Goal: Task Accomplishment & Management: Manage account settings

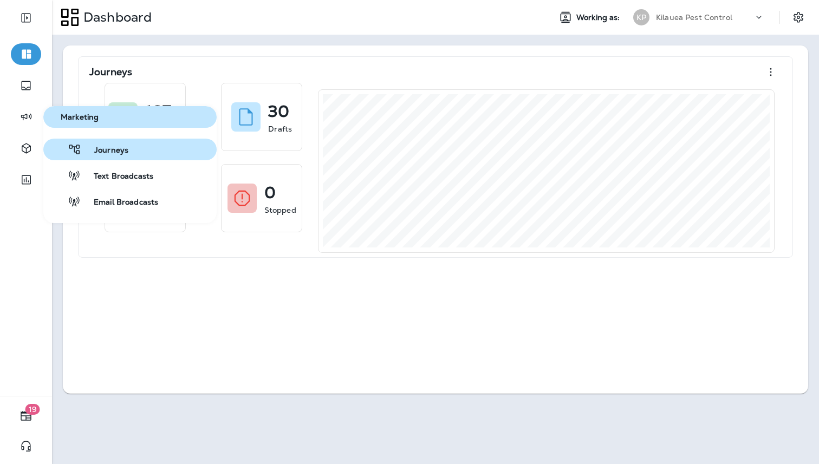
click at [84, 158] on button "Journeys" at bounding box center [129, 150] width 173 height 22
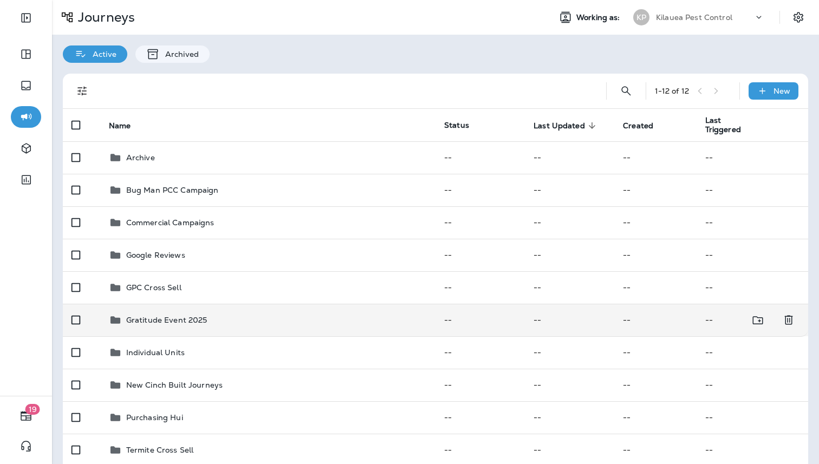
click at [233, 326] on div "Gratitude Event 2025" at bounding box center [268, 320] width 318 height 13
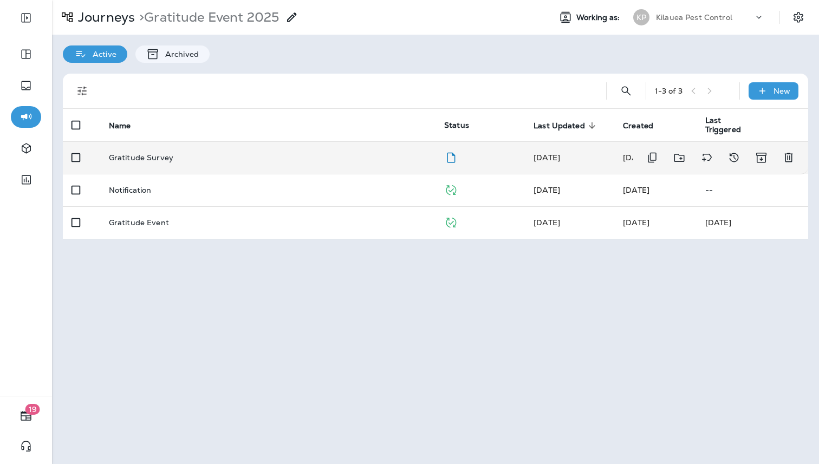
click at [254, 157] on div "Gratitude Survey" at bounding box center [268, 157] width 318 height 9
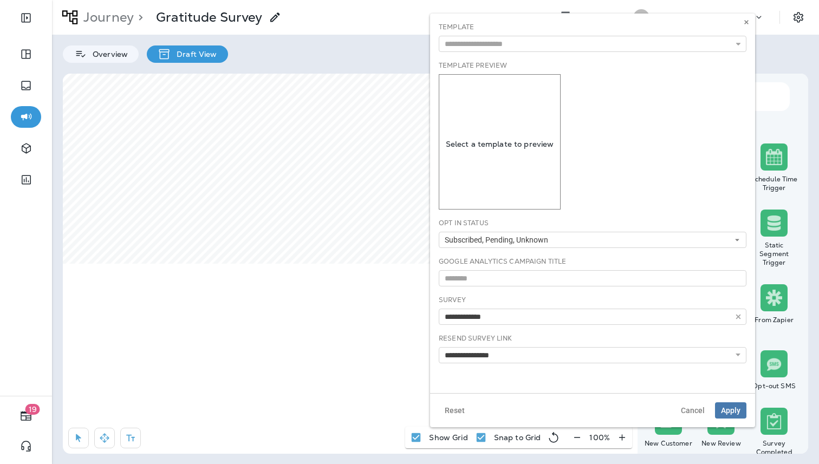
type input "**********"
click at [744, 45] on button "button" at bounding box center [738, 44] width 16 height 16
click at [699, 405] on button "Cancel" at bounding box center [693, 410] width 36 height 16
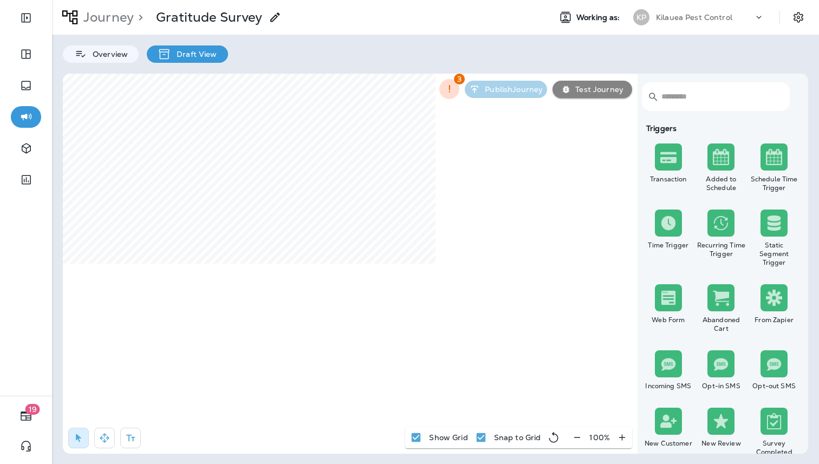
click at [110, 19] on p "Journey" at bounding box center [106, 17] width 55 height 16
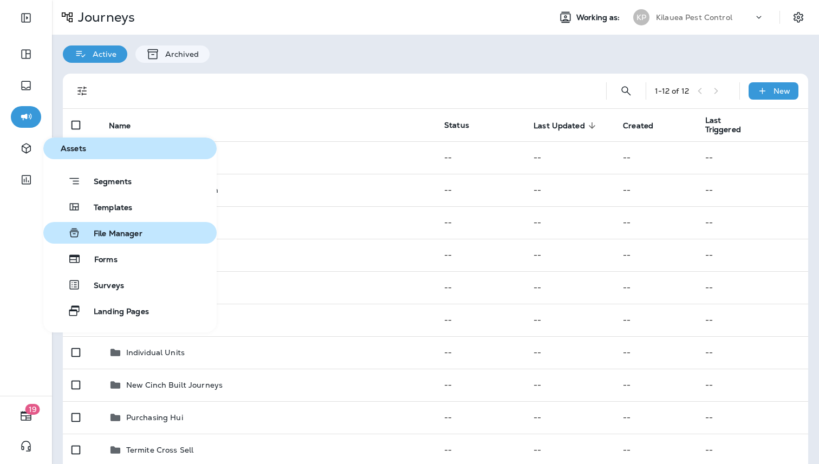
click at [94, 222] on button "File Manager" at bounding box center [129, 233] width 173 height 22
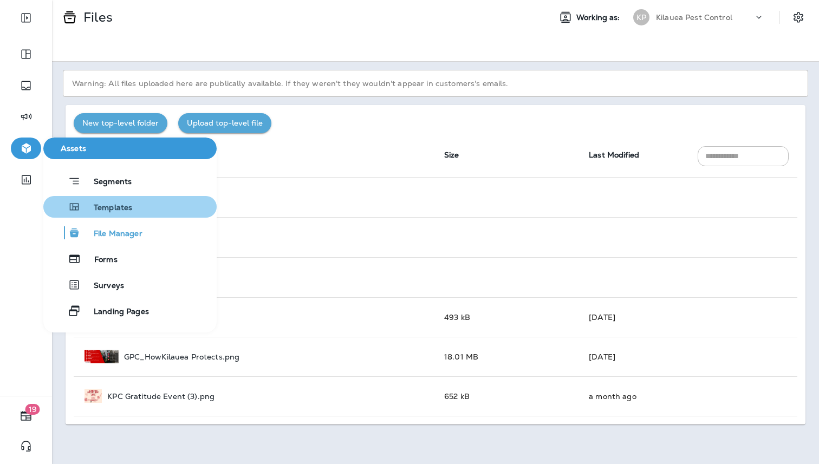
click at [104, 211] on span "Templates" at bounding box center [106, 208] width 51 height 10
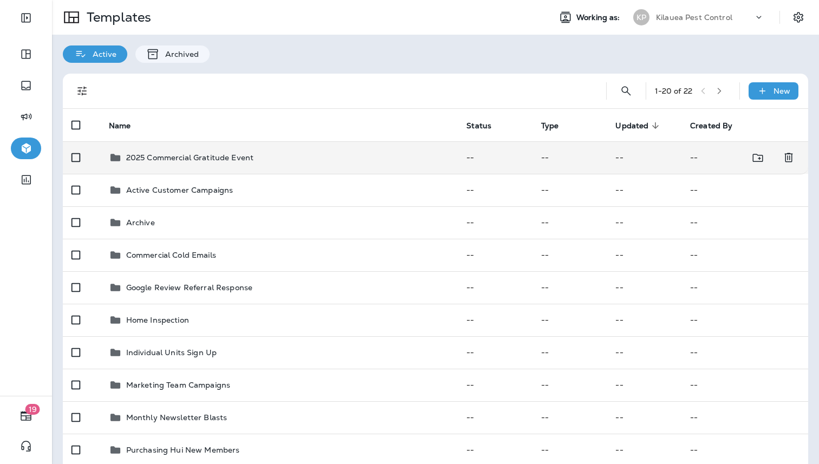
click at [251, 164] on td "2025 Commercial Gratitude Event" at bounding box center [278, 157] width 357 height 32
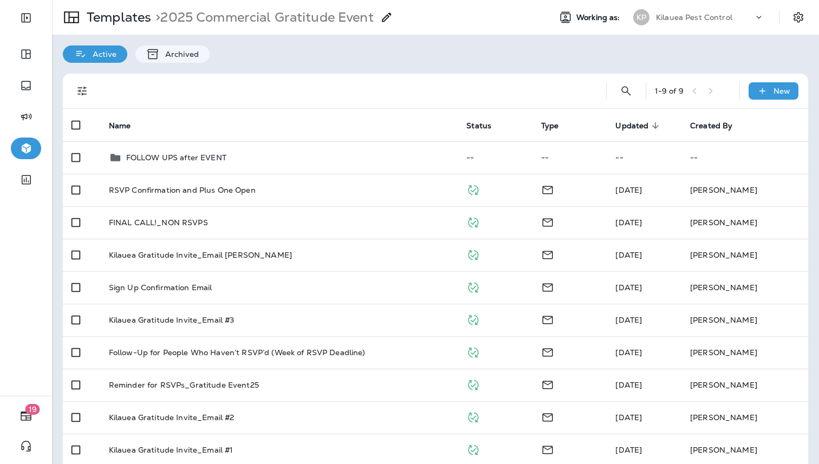
click at [251, 164] on td "FOLLOW UPS after EVENT" at bounding box center [278, 157] width 357 height 32
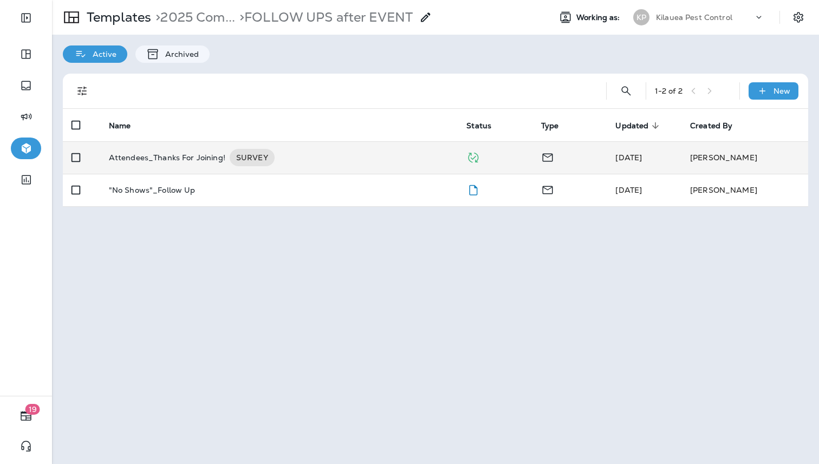
click at [185, 168] on td "Attendees_Thanks For Joining! SURVEY" at bounding box center [278, 157] width 357 height 32
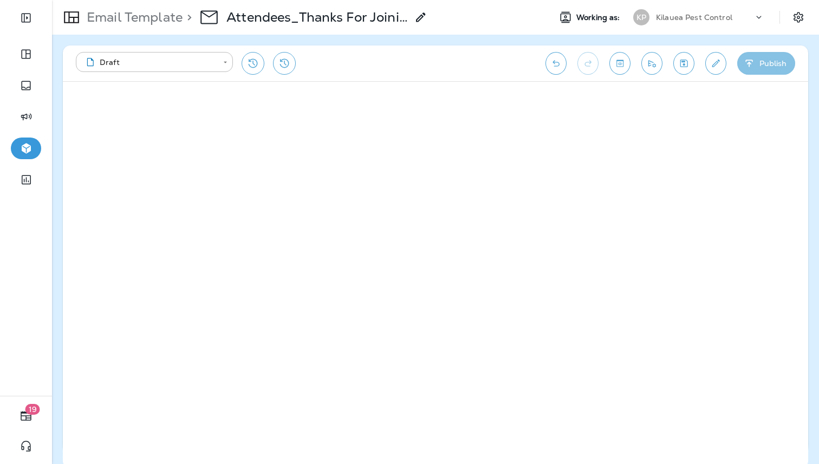
click at [764, 66] on button "Publish" at bounding box center [766, 63] width 58 height 23
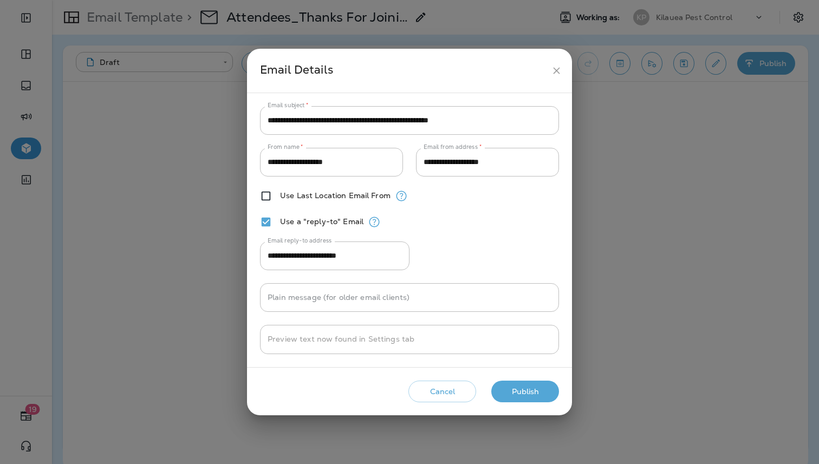
click at [523, 394] on button "Publish" at bounding box center [525, 392] width 68 height 22
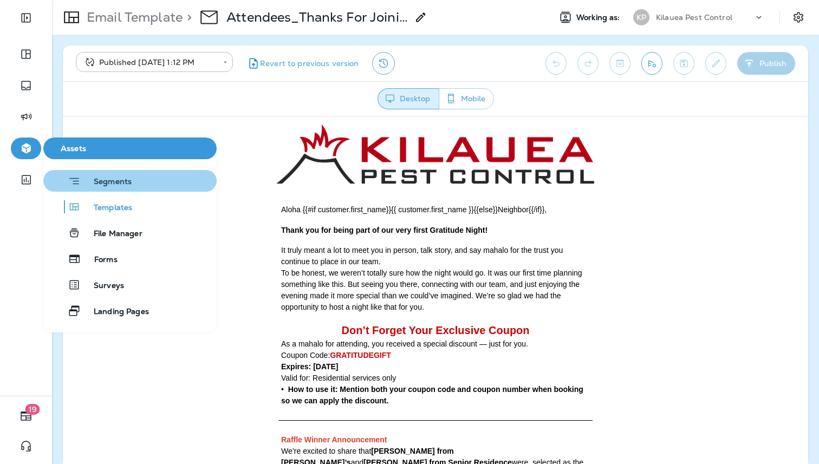
click at [72, 177] on icon "button" at bounding box center [74, 181] width 13 height 14
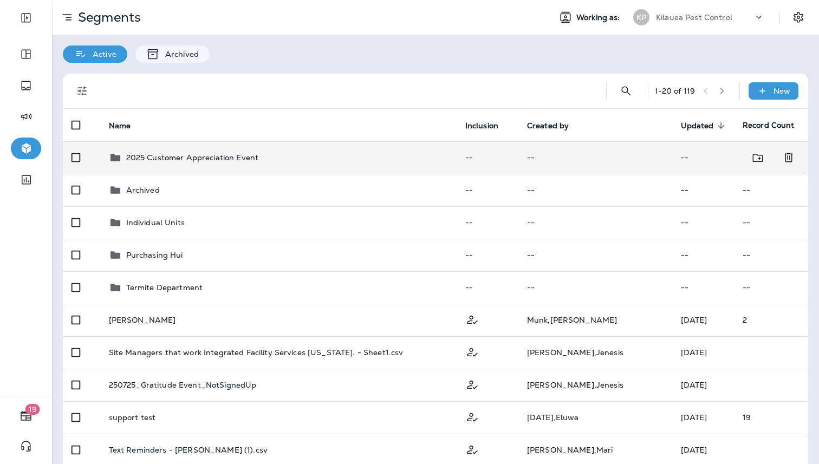
click at [235, 159] on p "2025 Customer Appreciation Event" at bounding box center [192, 157] width 132 height 9
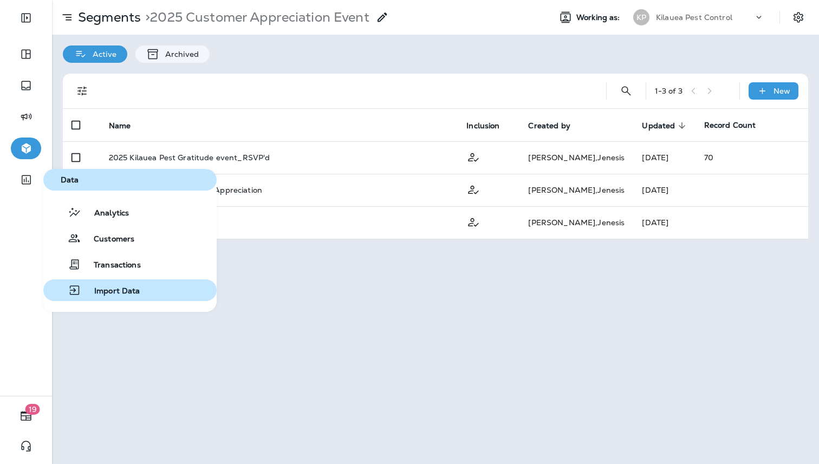
click at [104, 296] on span "Import Data" at bounding box center [110, 292] width 59 height 10
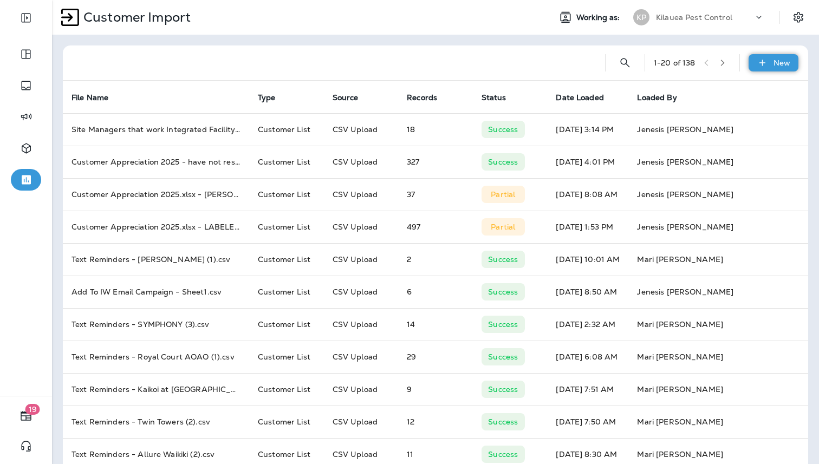
click at [780, 58] on p "New" at bounding box center [781, 62] width 17 height 9
click at [749, 97] on button "Customer list" at bounding box center [744, 91] width 108 height 27
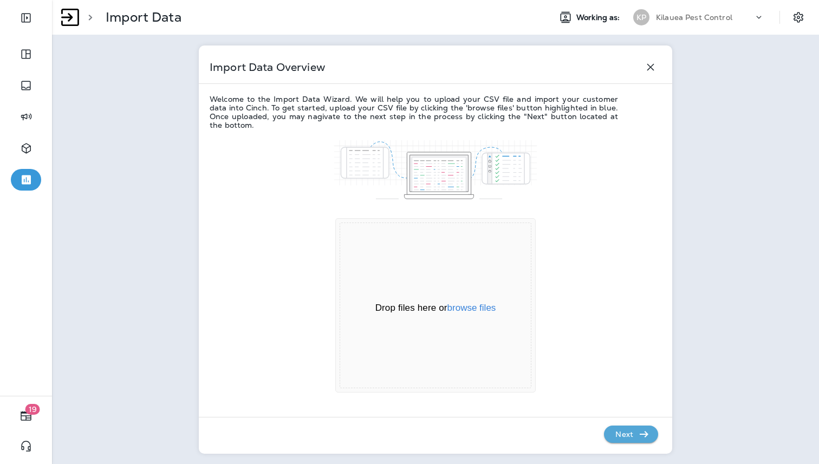
click at [650, 61] on icon "button" at bounding box center [650, 67] width 13 height 13
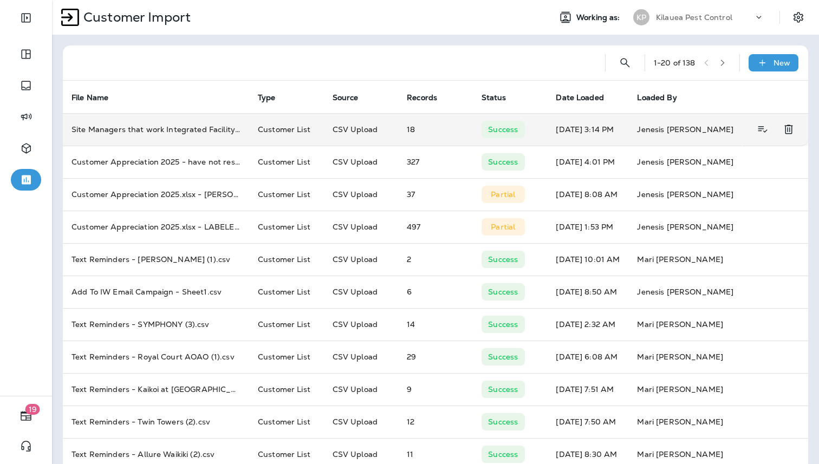
click at [183, 131] on td "Site Managers that work Integrated Facility Services [US_STATE]. - Sheet1.csv" at bounding box center [156, 129] width 186 height 32
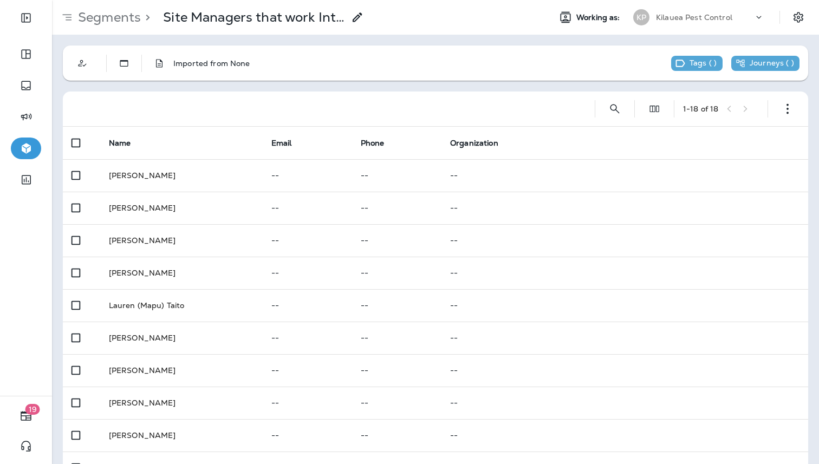
click at [354, 18] on icon at bounding box center [357, 17] width 13 height 13
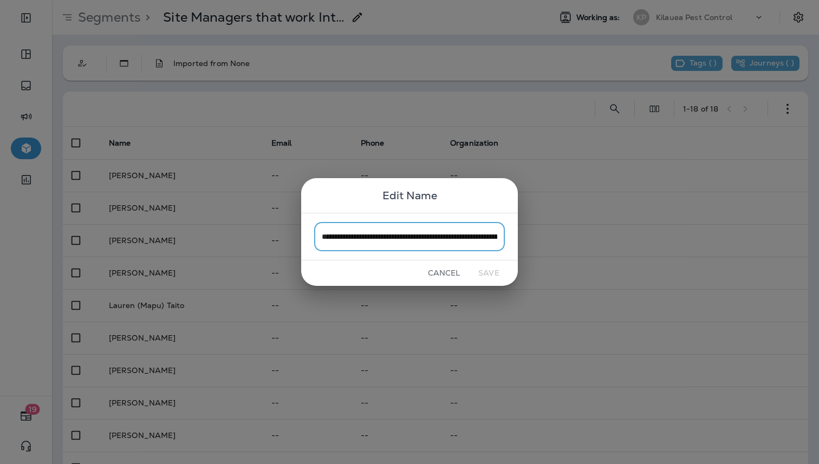
click at [439, 277] on button "Cancel" at bounding box center [444, 273] width 41 height 17
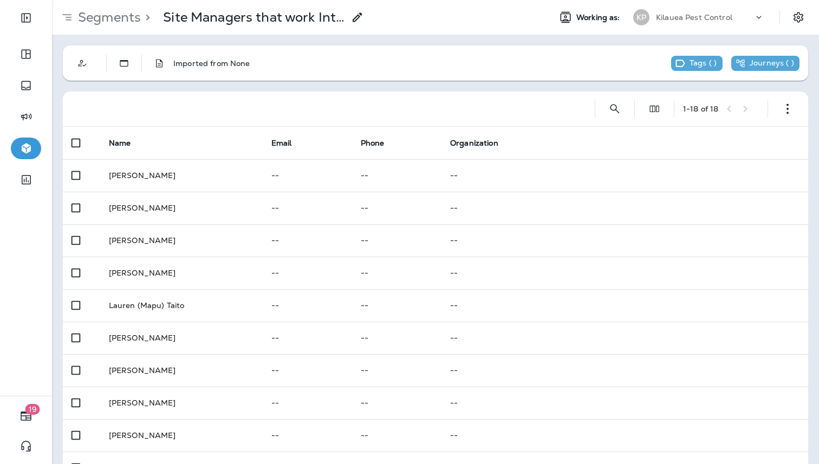
click at [105, 19] on p "Segments" at bounding box center [107, 17] width 67 height 16
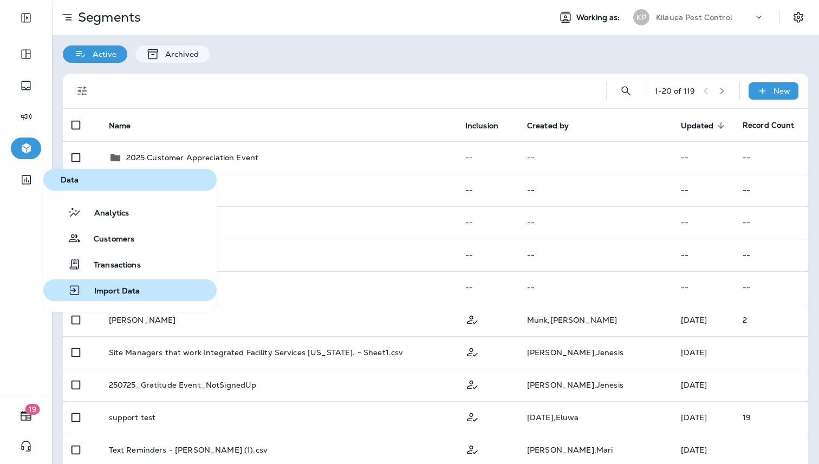
click at [116, 291] on span "Import Data" at bounding box center [110, 292] width 59 height 10
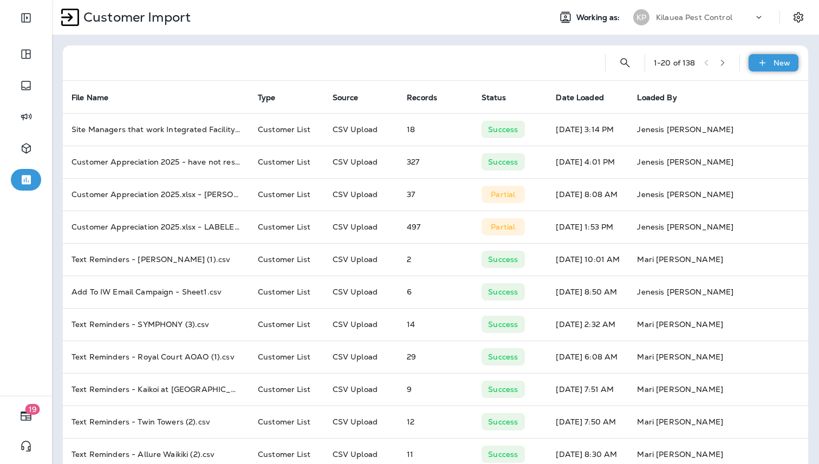
click at [787, 68] on div "New" at bounding box center [774, 62] width 50 height 17
click at [745, 101] on button "Customer list" at bounding box center [744, 91] width 108 height 27
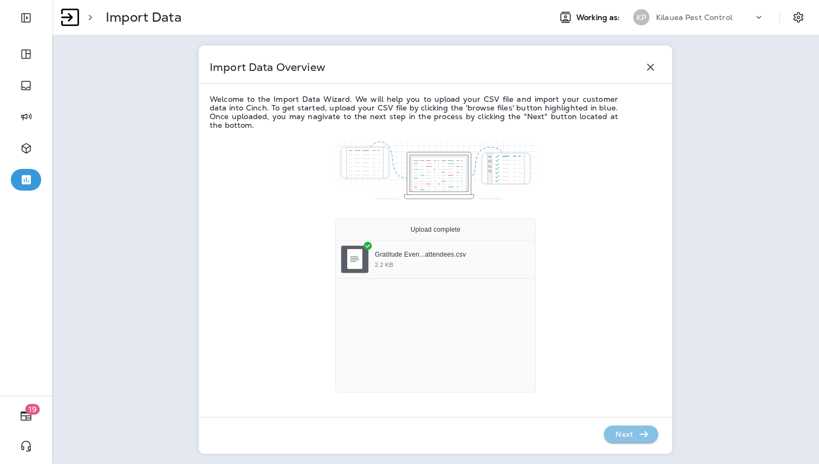
click at [613, 426] on p "Next" at bounding box center [624, 434] width 27 height 17
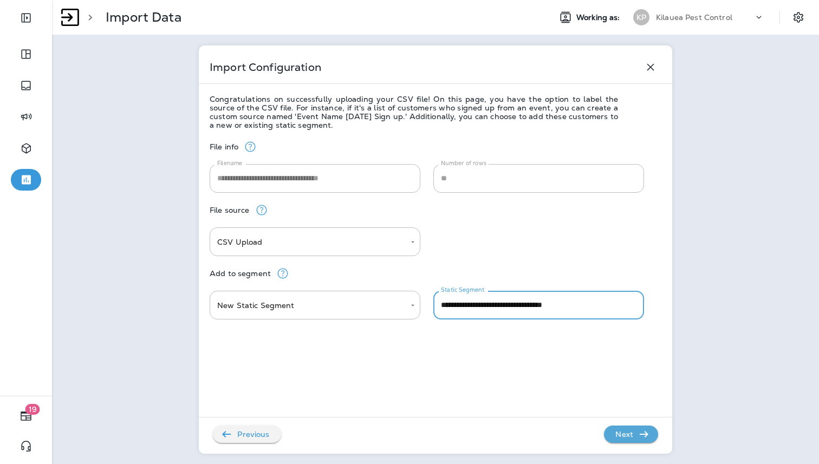
drag, startPoint x: 596, startPoint y: 307, endPoint x: 576, endPoint y: 310, distance: 20.2
click at [576, 310] on input "**********" at bounding box center [538, 305] width 211 height 29
click at [593, 304] on input "**********" at bounding box center [538, 305] width 211 height 29
click at [604, 304] on input "**********" at bounding box center [538, 305] width 211 height 29
drag, startPoint x: 594, startPoint y: 307, endPoint x: 569, endPoint y: 307, distance: 24.9
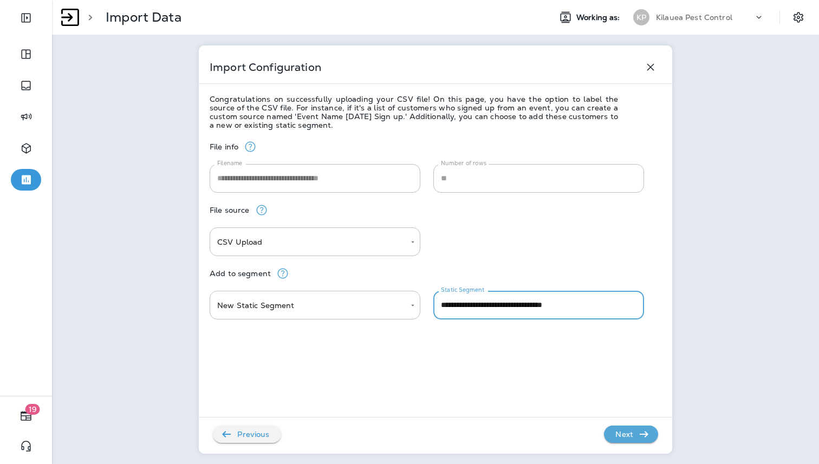
click at [569, 307] on input "**********" at bounding box center [538, 305] width 211 height 29
click at [534, 306] on input "**********" at bounding box center [538, 305] width 211 height 29
type input "**********"
click at [618, 431] on p "Next" at bounding box center [624, 434] width 27 height 17
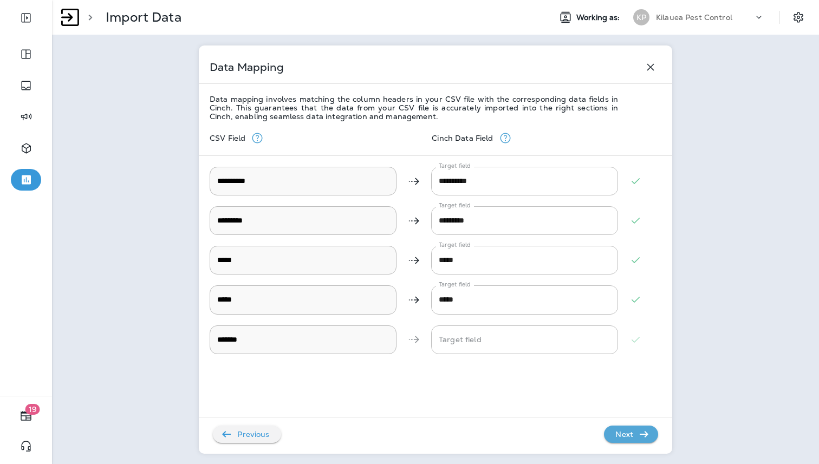
click at [640, 428] on icon "button" at bounding box center [644, 434] width 13 height 13
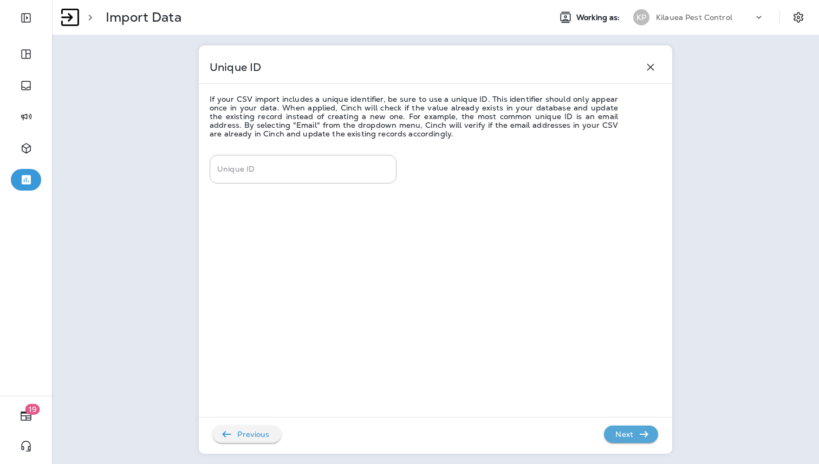
click at [640, 428] on icon "button" at bounding box center [644, 434] width 13 height 13
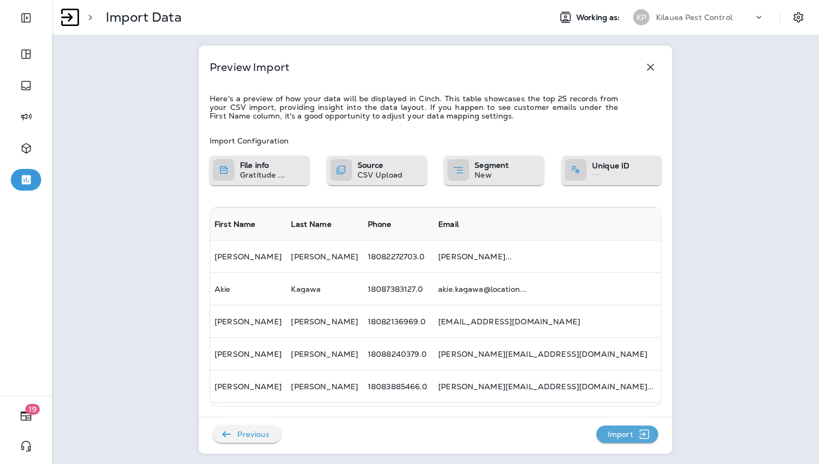
click at [636, 434] on p "Import" at bounding box center [620, 434] width 34 height 17
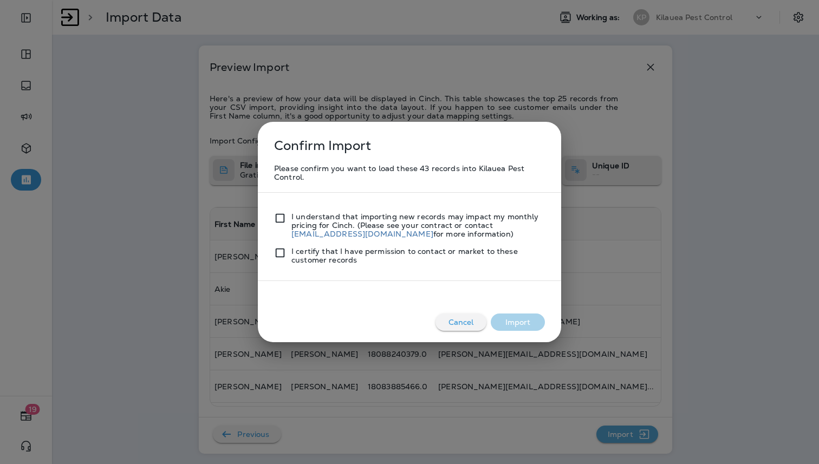
click at [288, 224] on div at bounding box center [282, 225] width 17 height 26
click at [277, 245] on div "I certify that I have permission to contact or market to these customer records" at bounding box center [409, 251] width 271 height 26
click at [520, 324] on button "Import" at bounding box center [518, 322] width 54 height 17
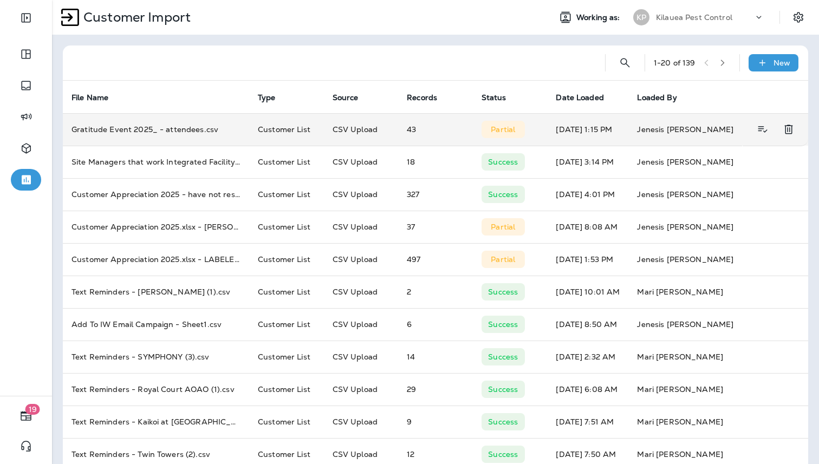
click at [510, 129] on p "Partial" at bounding box center [503, 129] width 24 height 9
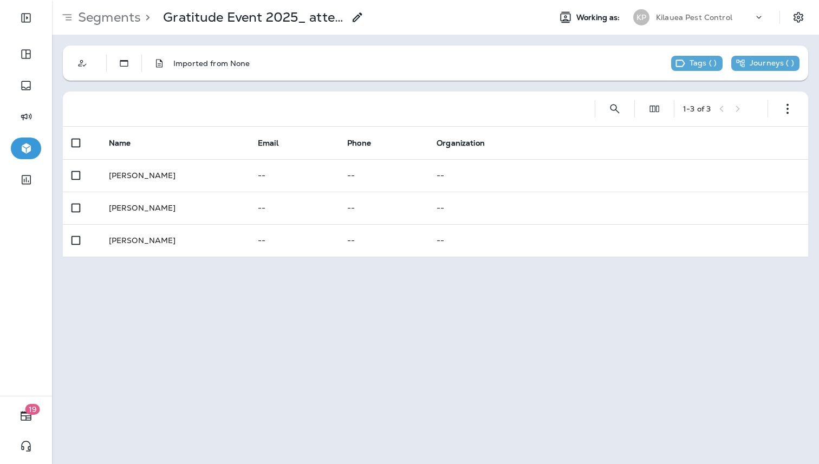
click at [743, 111] on div "1 - 3 of 3" at bounding box center [721, 109] width 76 height 16
click at [123, 10] on p "Segments" at bounding box center [107, 17] width 67 height 16
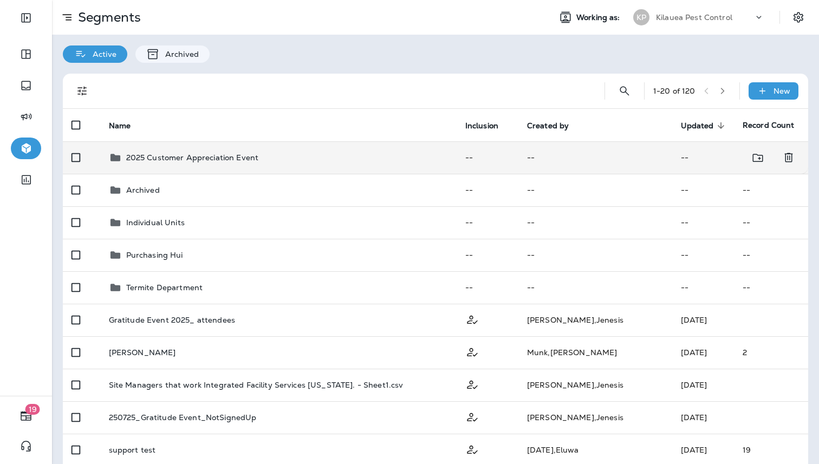
click at [205, 158] on p "2025 Customer Appreciation Event" at bounding box center [192, 157] width 132 height 9
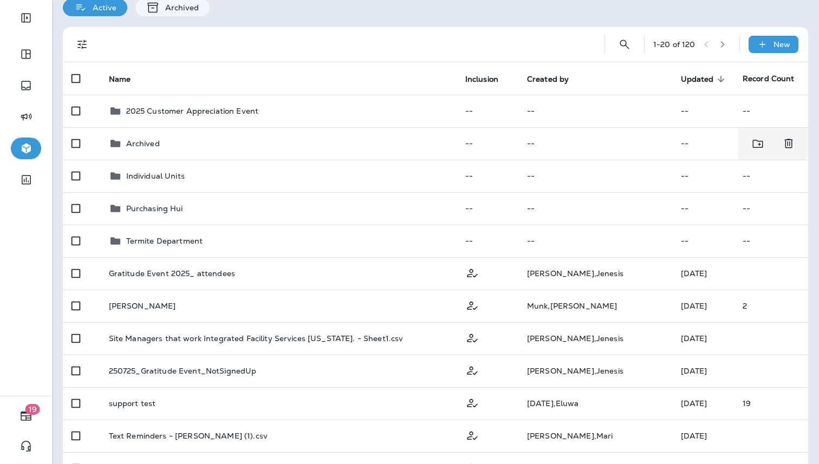
scroll to position [154, 0]
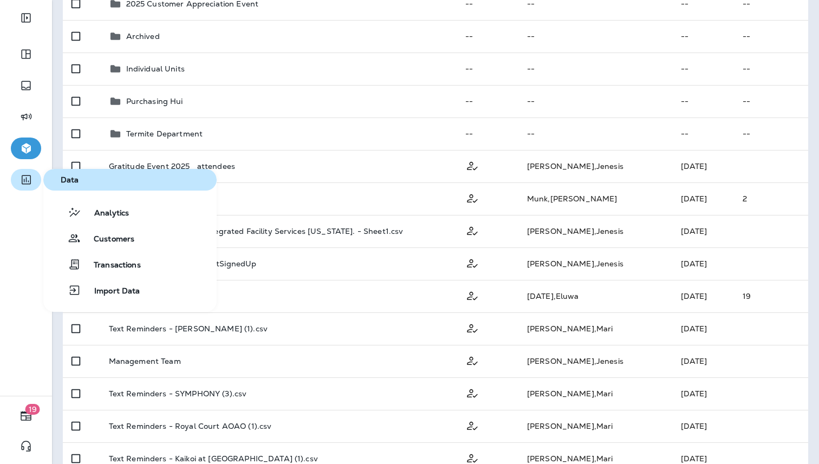
click at [35, 171] on button "button" at bounding box center [26, 180] width 30 height 22
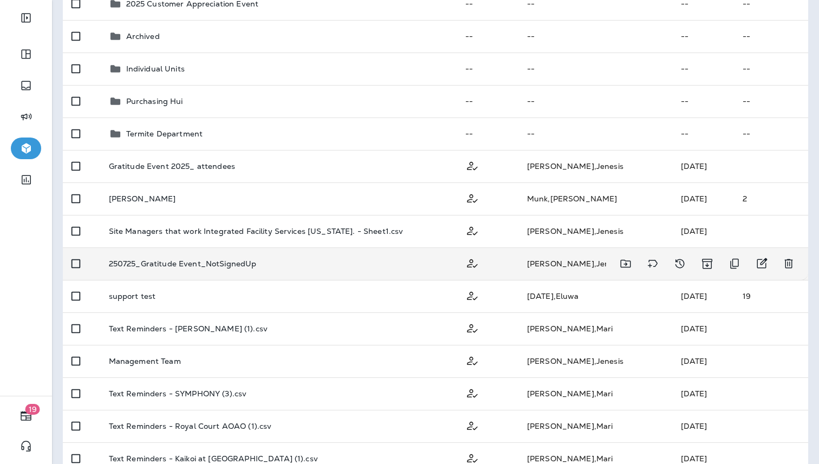
click at [164, 268] on p "250725_Gratitude Event_NotSignedUp" at bounding box center [183, 263] width 148 height 9
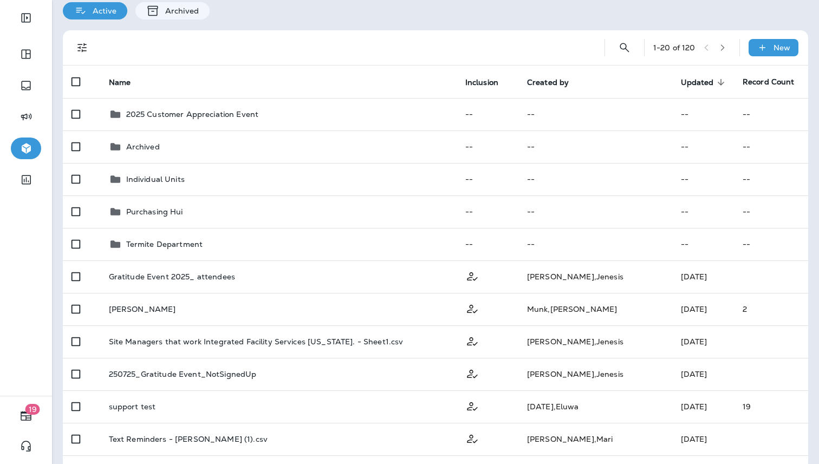
scroll to position [174, 0]
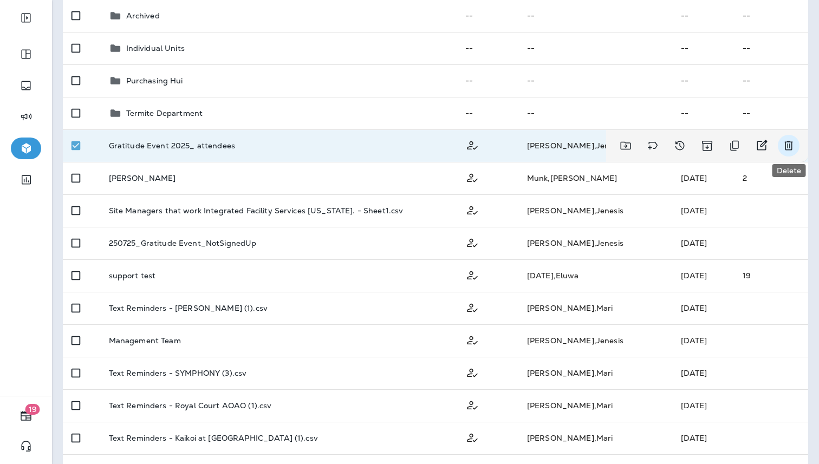
click at [791, 147] on icon "Delete" at bounding box center [788, 145] width 13 height 13
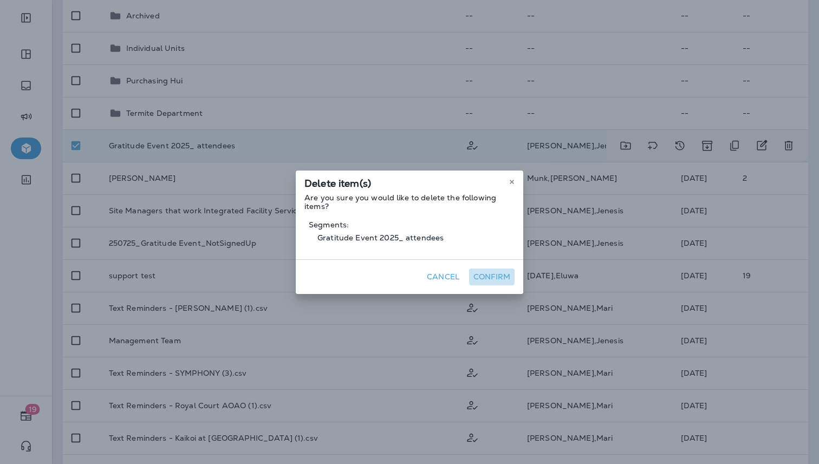
click at [480, 279] on button "Confirm" at bounding box center [491, 277] width 45 height 17
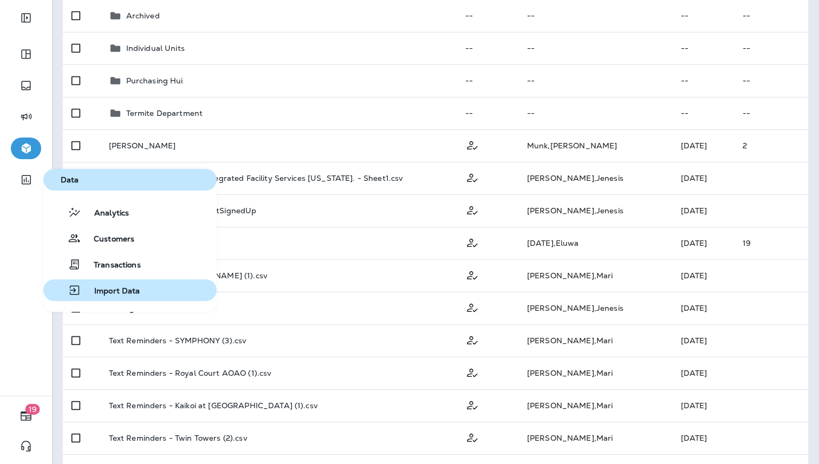
click at [137, 288] on span "Import Data" at bounding box center [110, 292] width 59 height 10
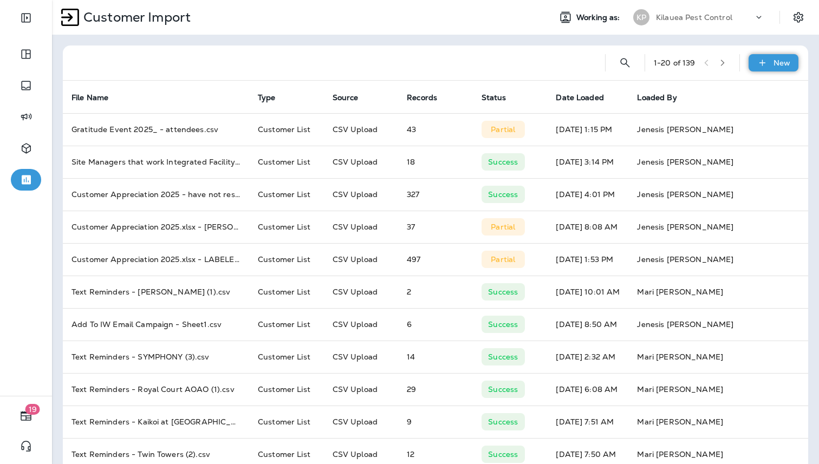
click at [783, 61] on p "New" at bounding box center [781, 62] width 17 height 9
click at [746, 94] on p "Customer list" at bounding box center [741, 91] width 50 height 9
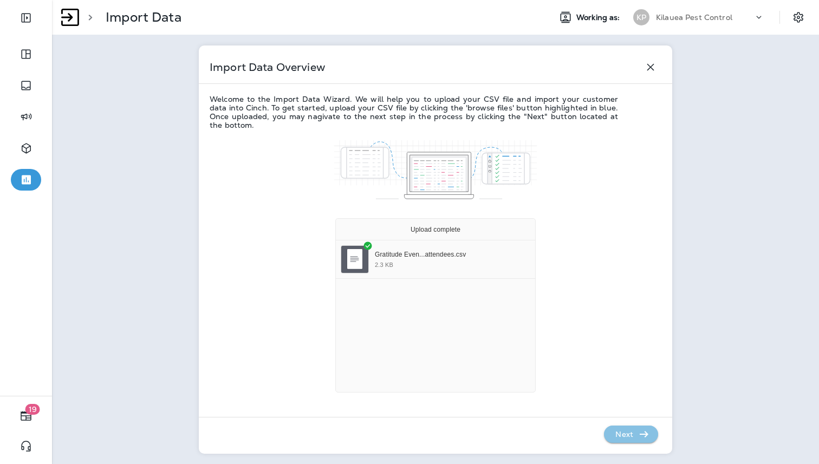
click at [626, 431] on p "Next" at bounding box center [624, 434] width 27 height 17
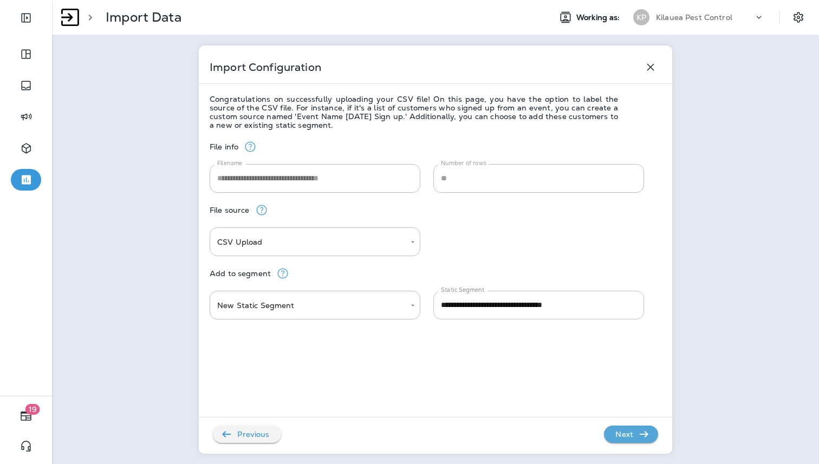
click at [588, 310] on input "**********" at bounding box center [538, 305] width 211 height 29
type input "**********"
click at [623, 432] on p "Next" at bounding box center [624, 434] width 27 height 17
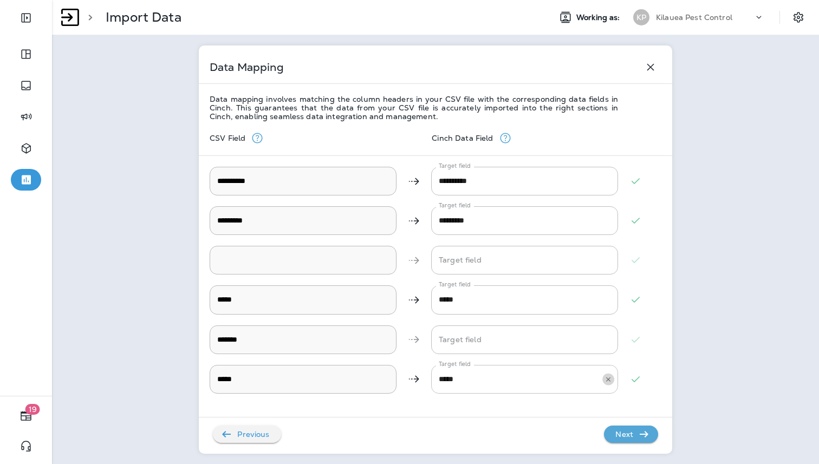
click at [611, 380] on icon "Clear" at bounding box center [608, 379] width 8 height 8
click at [397, 405] on div "**********" at bounding box center [436, 308] width 452 height 375
click at [620, 434] on p "Next" at bounding box center [624, 434] width 27 height 17
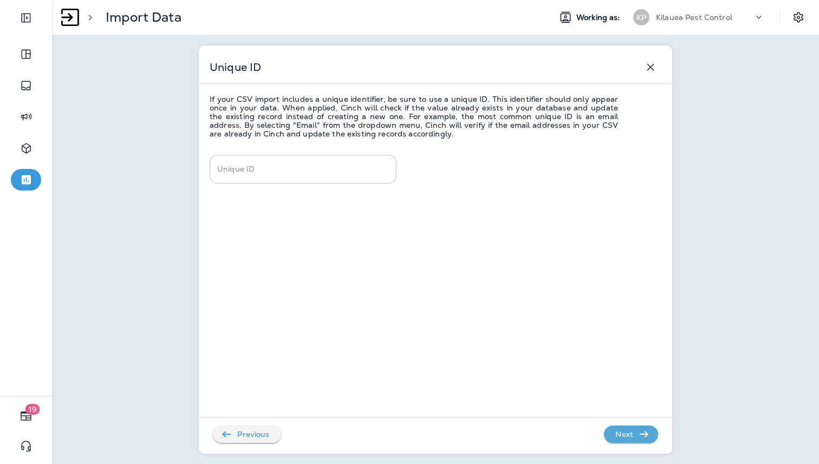
click at [620, 434] on p "Next" at bounding box center [624, 434] width 27 height 17
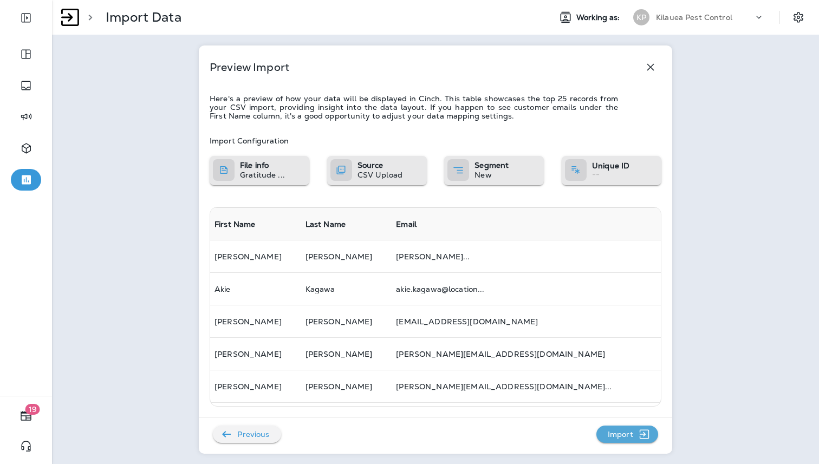
click at [620, 434] on p "Import" at bounding box center [620, 434] width 34 height 17
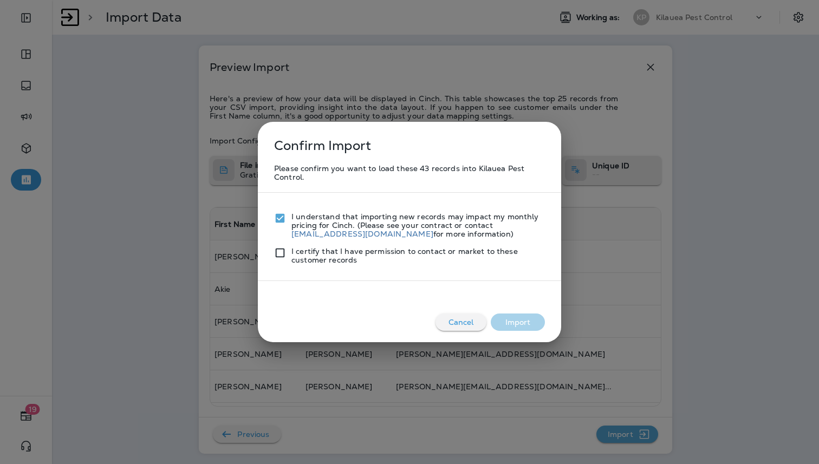
click at [281, 244] on div "I certify that I have permission to contact or market to these customer records" at bounding box center [409, 251] width 271 height 26
click at [537, 320] on button "Import" at bounding box center [518, 322] width 54 height 17
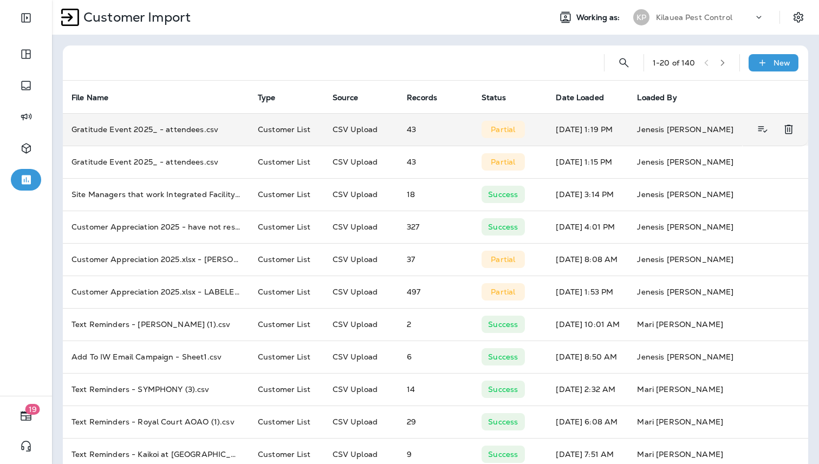
click at [469, 137] on td "43" at bounding box center [435, 129] width 75 height 32
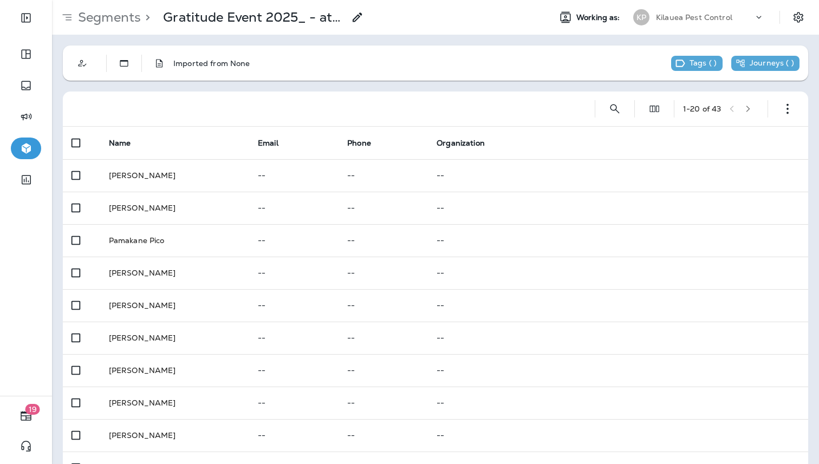
click at [750, 110] on icon "button" at bounding box center [748, 109] width 4 height 6
click at [751, 110] on icon "button" at bounding box center [751, 109] width 4 height 6
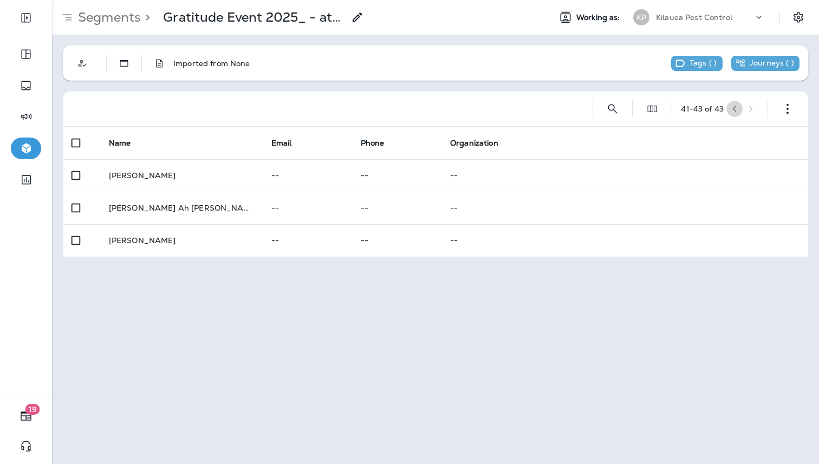
click at [732, 112] on icon "button" at bounding box center [735, 109] width 8 height 8
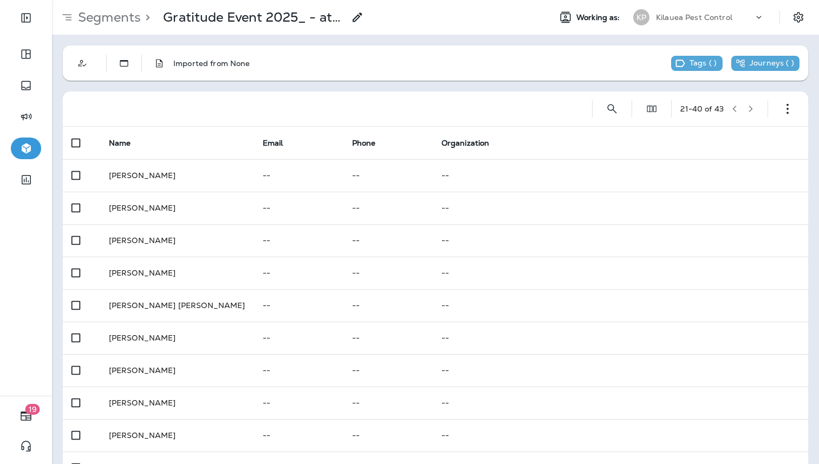
click at [732, 112] on icon "button" at bounding box center [735, 109] width 8 height 8
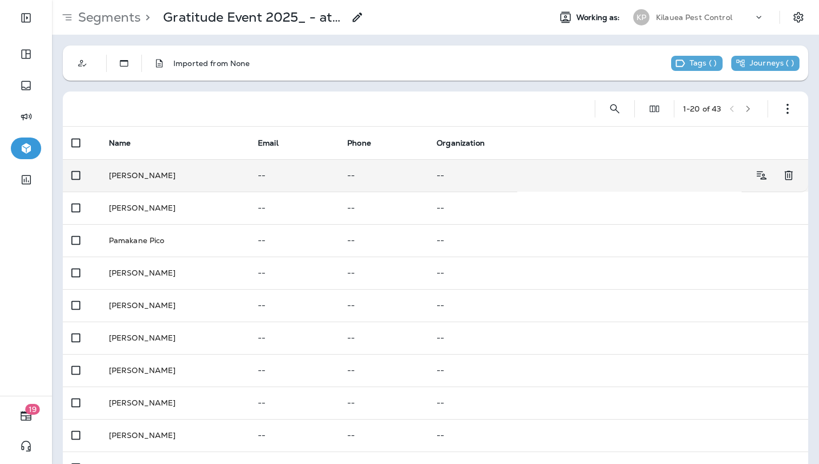
click at [265, 171] on p "--" at bounding box center [294, 175] width 72 height 9
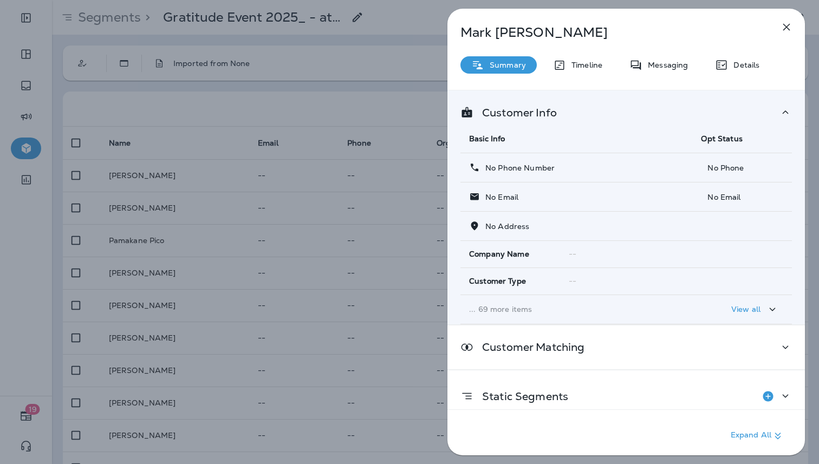
scroll to position [13, 0]
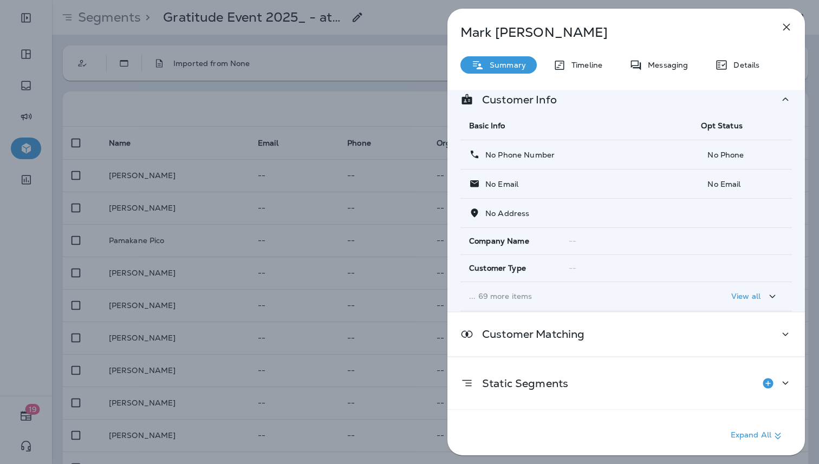
click at [792, 24] on icon "button" at bounding box center [786, 27] width 13 height 13
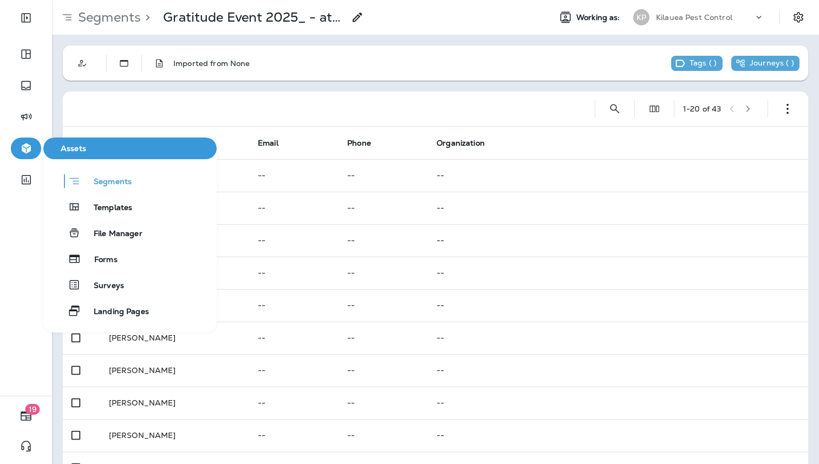
click at [92, 193] on div "Segments Templates File Manager Forms Surveys Landing Pages" at bounding box center [129, 246] width 173 height 152
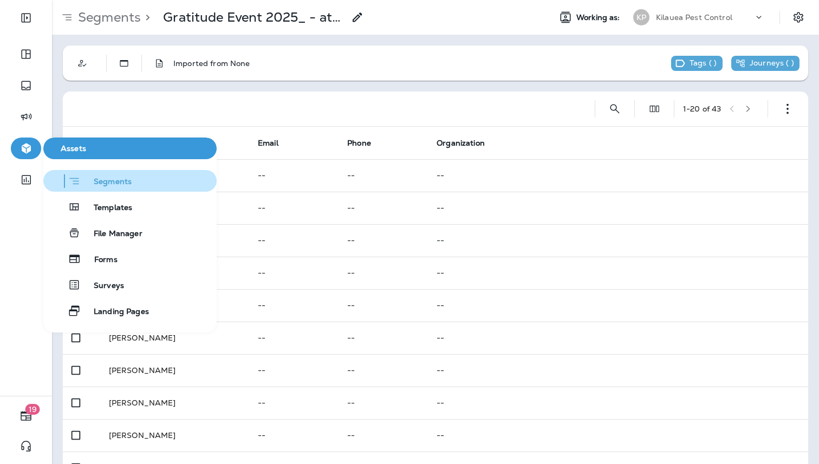
click at [99, 175] on div "Segments" at bounding box center [90, 181] width 84 height 14
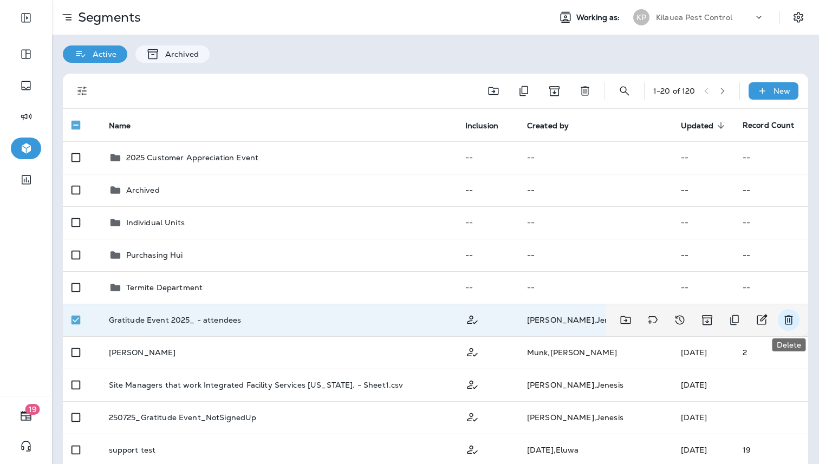
click at [789, 325] on icon "Delete" at bounding box center [788, 320] width 13 height 13
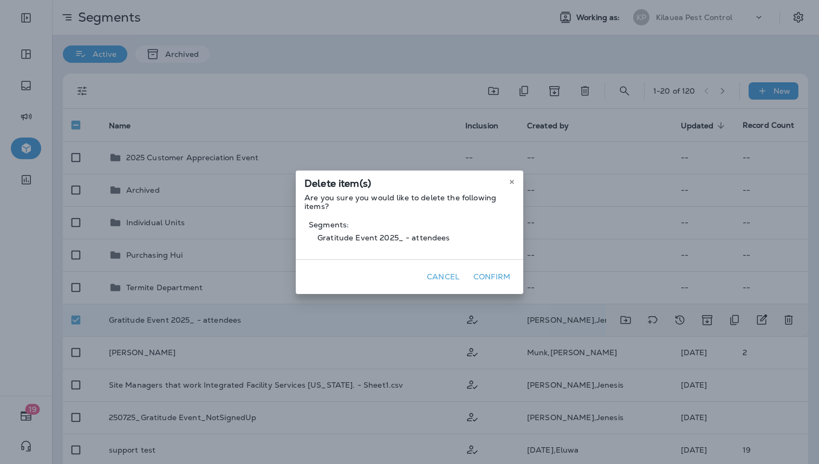
click at [493, 283] on button "Confirm" at bounding box center [491, 277] width 45 height 17
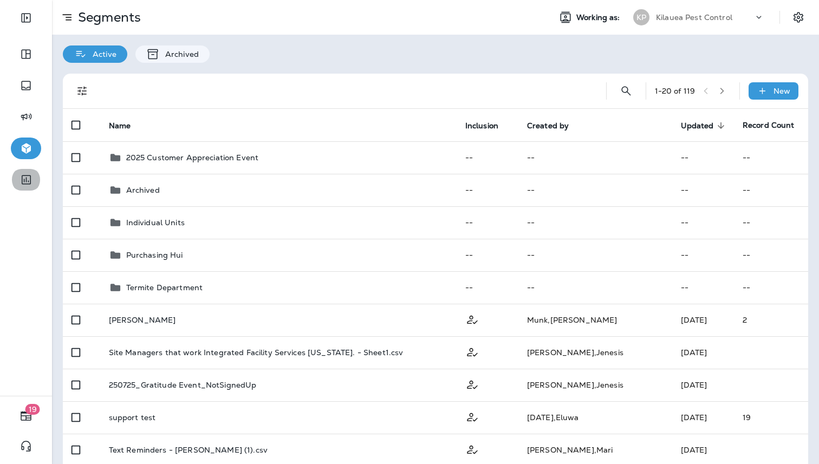
click at [37, 186] on button "button" at bounding box center [26, 180] width 30 height 22
click at [26, 181] on icon "button" at bounding box center [26, 179] width 9 height 9
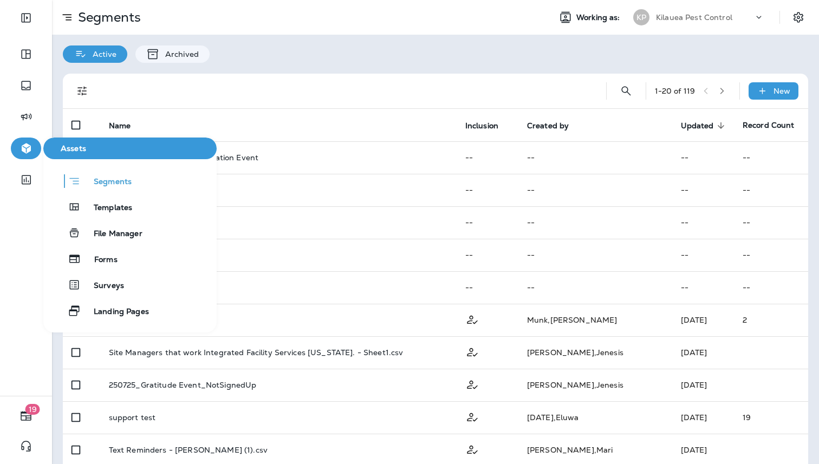
click at [28, 146] on icon "button" at bounding box center [26, 149] width 9 height 10
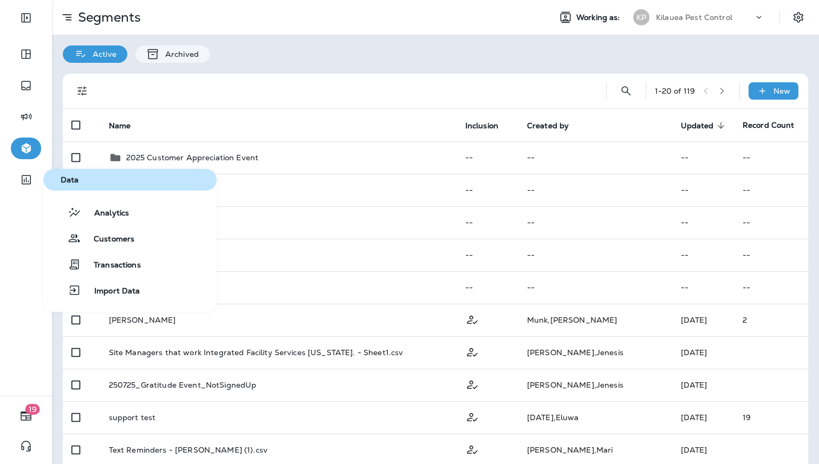
click at [25, 199] on div at bounding box center [26, 184] width 30 height 31
click at [26, 180] on icon "button" at bounding box center [26, 179] width 9 height 9
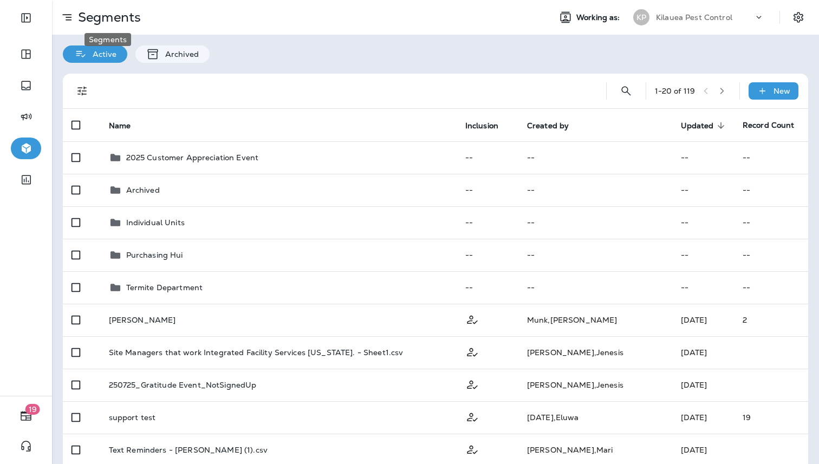
click at [102, 24] on p "Segments" at bounding box center [107, 17] width 67 height 16
click at [40, 17] on button "Expand Sidebar" at bounding box center [26, 18] width 30 height 22
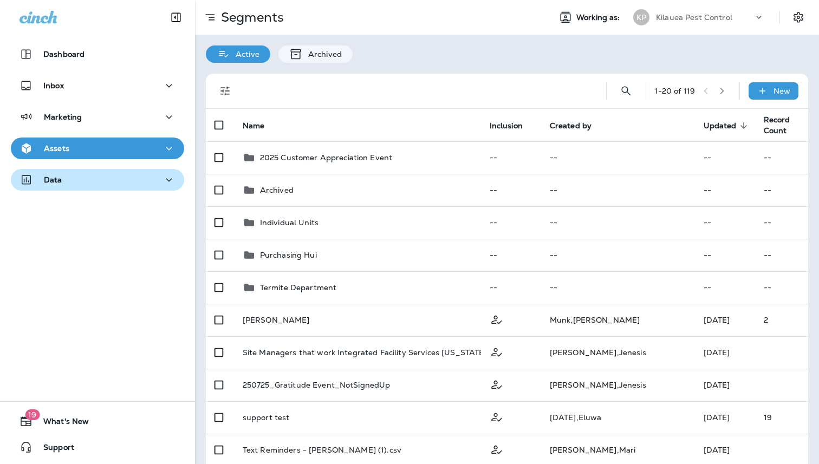
click at [62, 181] on div "Data" at bounding box center [97, 180] width 156 height 14
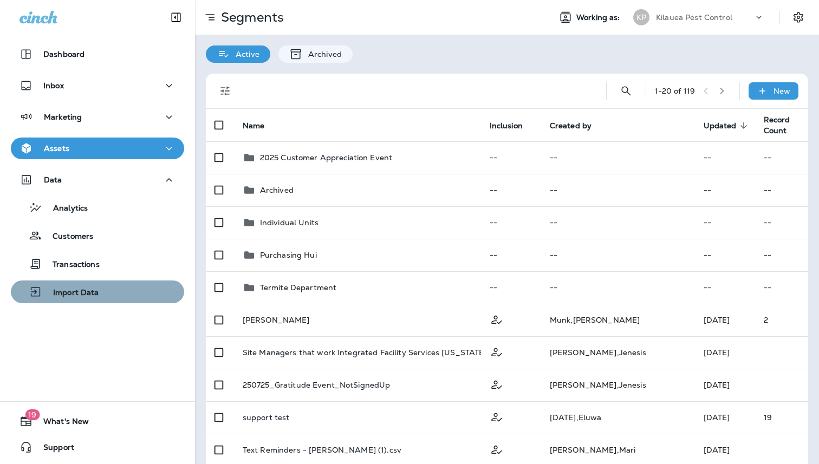
click at [95, 285] on div "Import Data" at bounding box center [57, 292] width 84 height 16
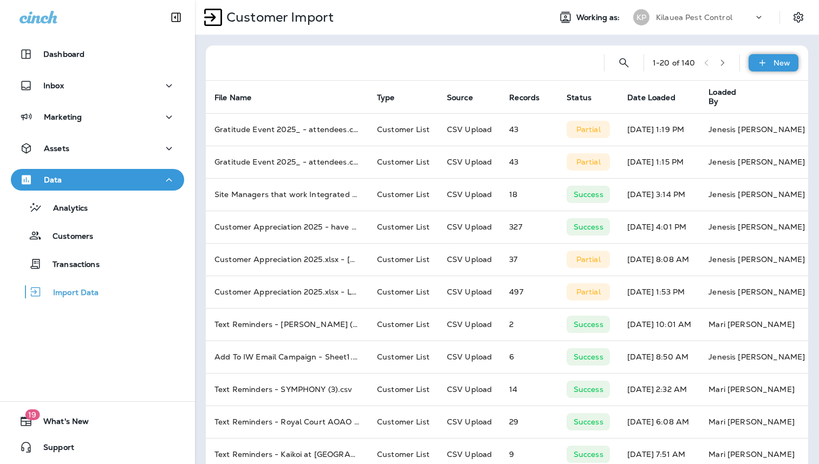
click at [781, 58] on p "New" at bounding box center [781, 62] width 17 height 9
click at [763, 85] on button "Customer list" at bounding box center [744, 91] width 108 height 27
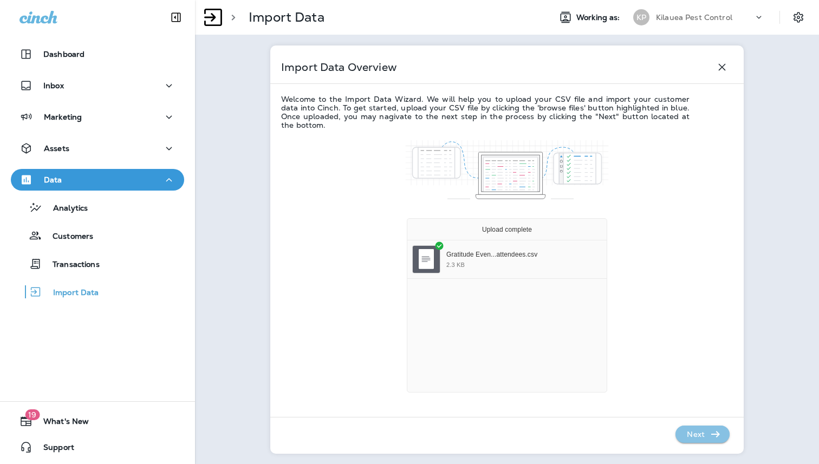
click at [685, 432] on p "Next" at bounding box center [695, 434] width 27 height 17
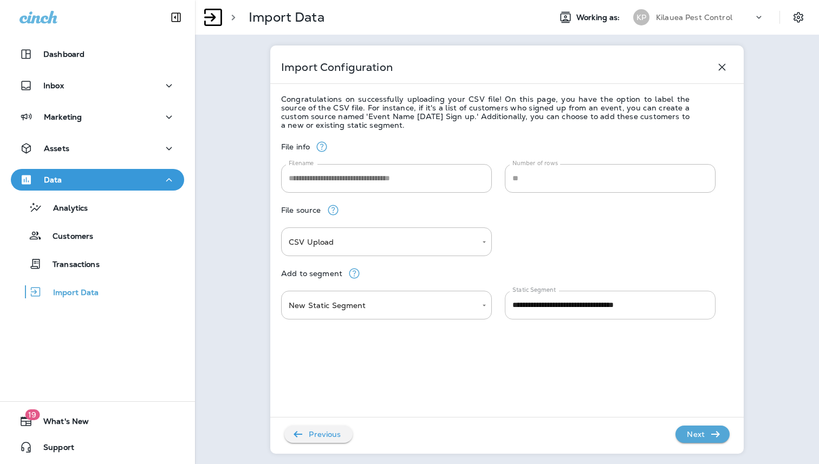
click at [661, 310] on input "**********" at bounding box center [610, 305] width 211 height 29
type input "**********"
click at [703, 432] on p "Next" at bounding box center [695, 434] width 27 height 17
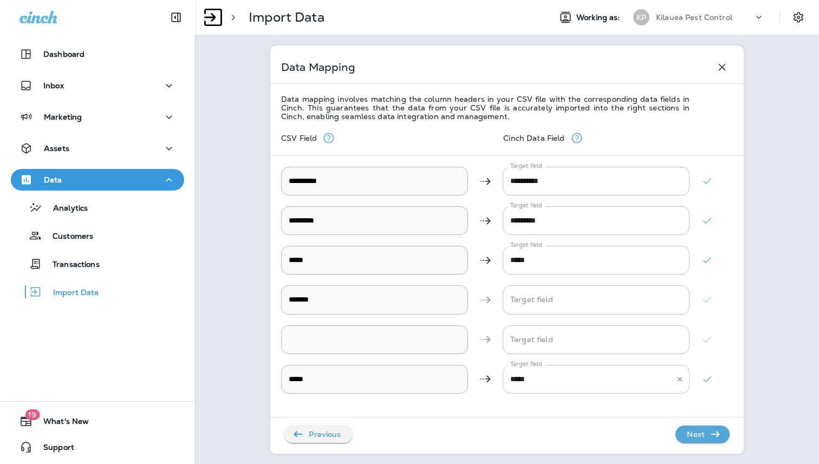
click at [679, 381] on icon "Clear" at bounding box center [680, 379] width 8 height 8
click at [699, 433] on p "Next" at bounding box center [695, 434] width 27 height 17
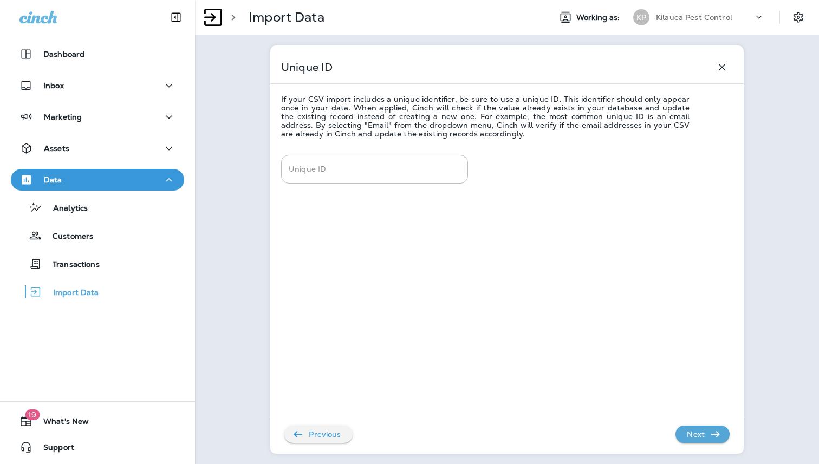
click at [699, 433] on p "Next" at bounding box center [695, 434] width 27 height 17
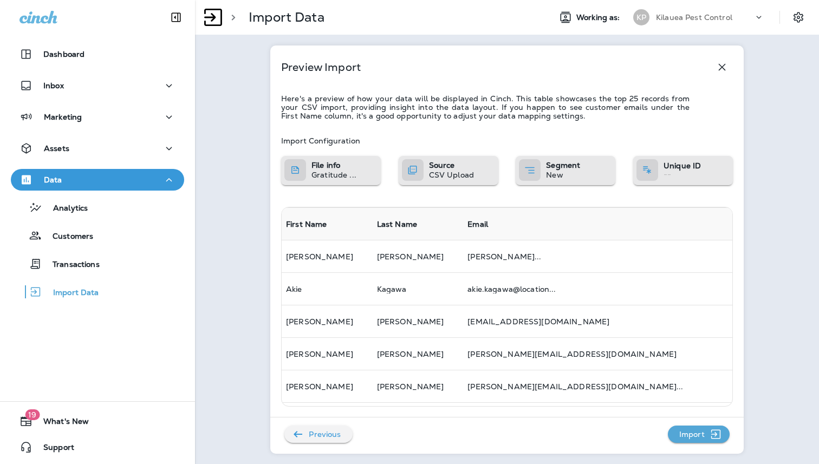
click at [699, 433] on p "Import" at bounding box center [692, 434] width 34 height 17
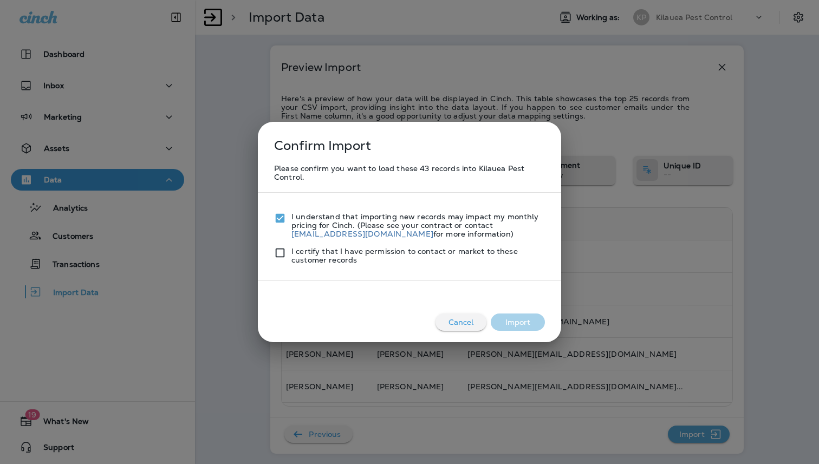
click at [279, 239] on div "I certify that I have permission to contact or market to these customer records" at bounding box center [409, 251] width 271 height 26
click at [504, 310] on div "Cancel Import" at bounding box center [410, 313] width 282 height 43
click at [504, 324] on button "Import" at bounding box center [518, 322] width 54 height 17
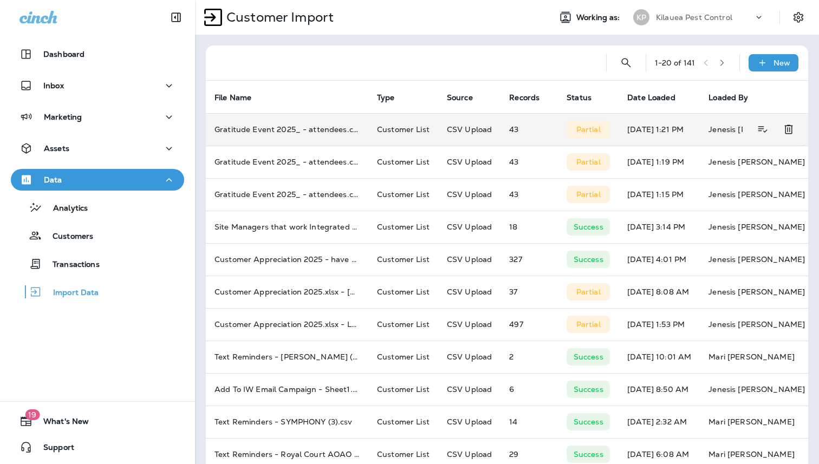
click at [500, 129] on td "43" at bounding box center [528, 129] width 57 height 32
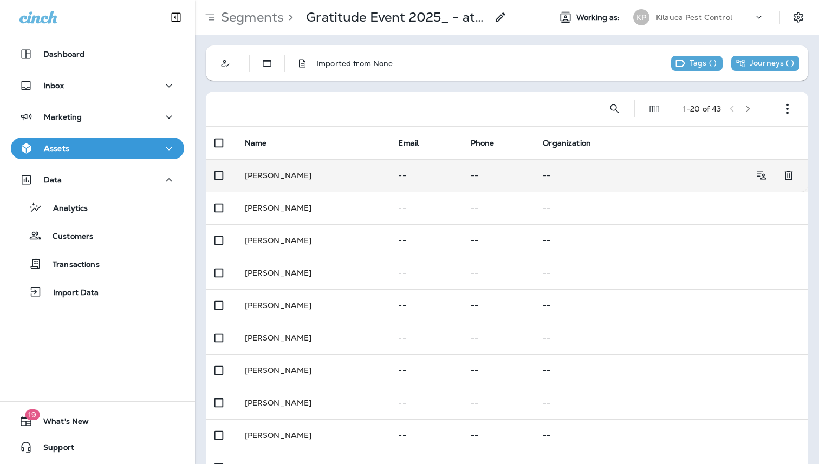
click at [398, 173] on p "--" at bounding box center [425, 175] width 55 height 9
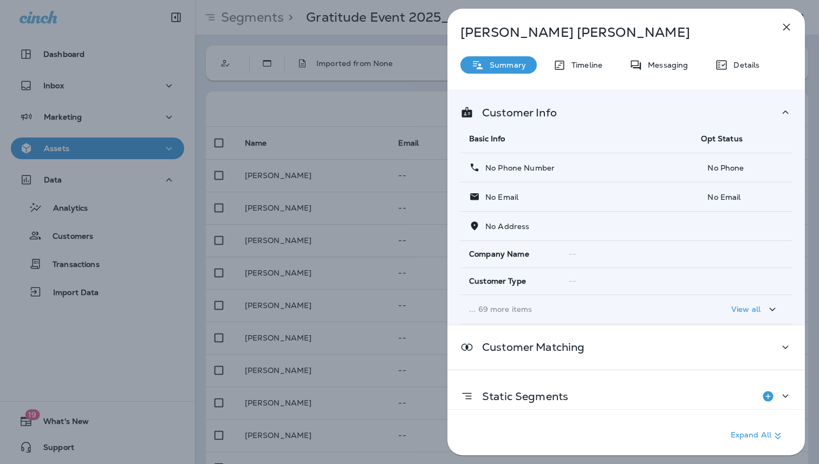
click at [745, 311] on p "View all" at bounding box center [745, 309] width 29 height 9
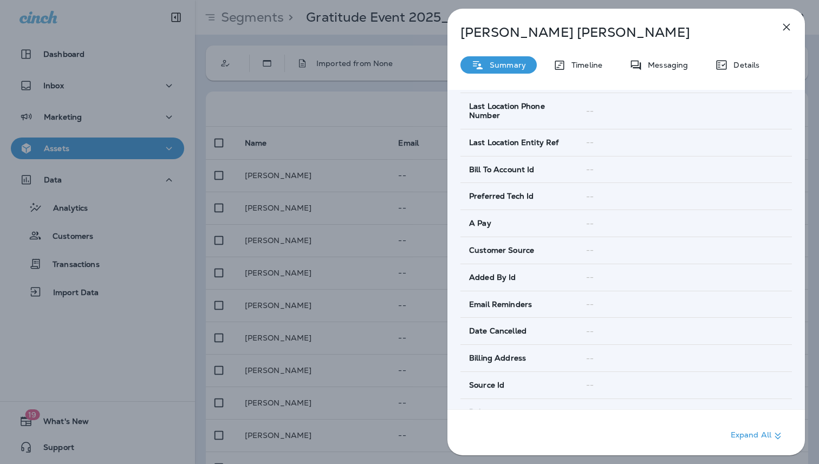
scroll to position [646, 0]
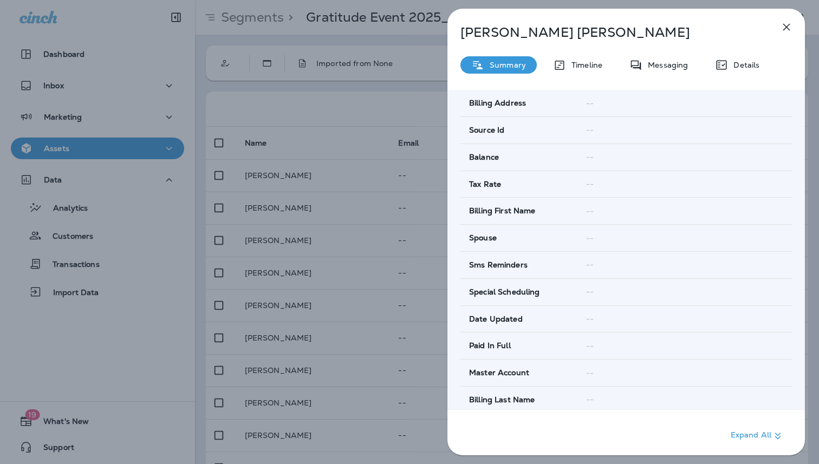
click at [790, 21] on icon "button" at bounding box center [786, 27] width 13 height 13
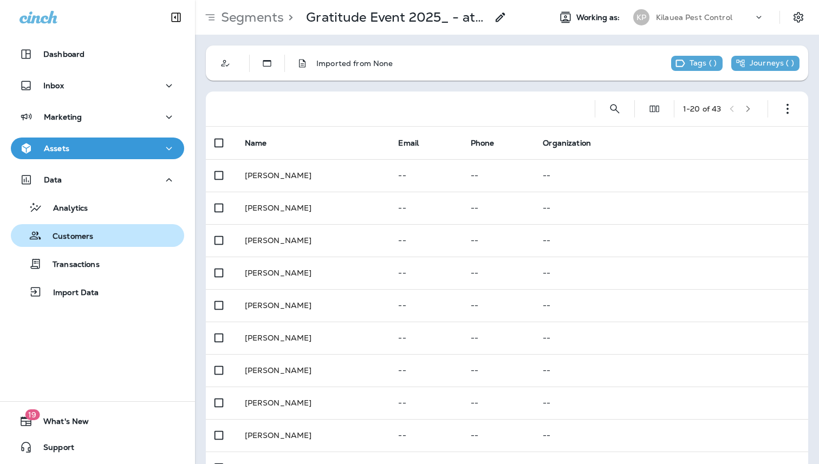
click at [87, 232] on p "Customers" at bounding box center [67, 237] width 51 height 10
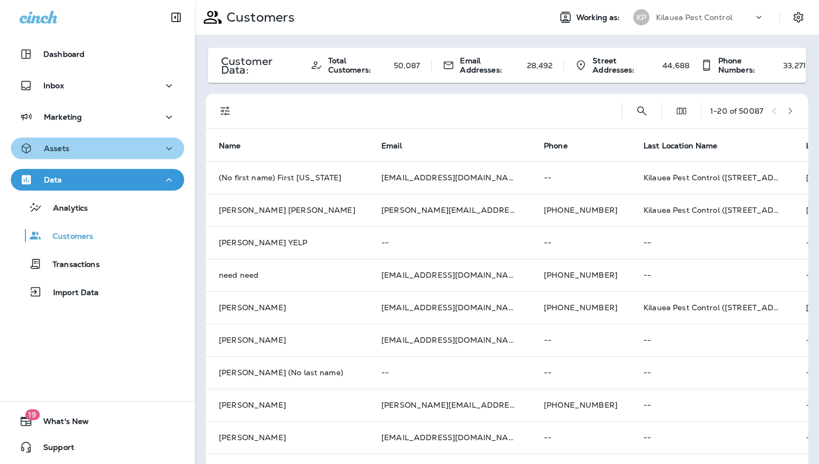
click at [67, 151] on p "Assets" at bounding box center [56, 148] width 25 height 9
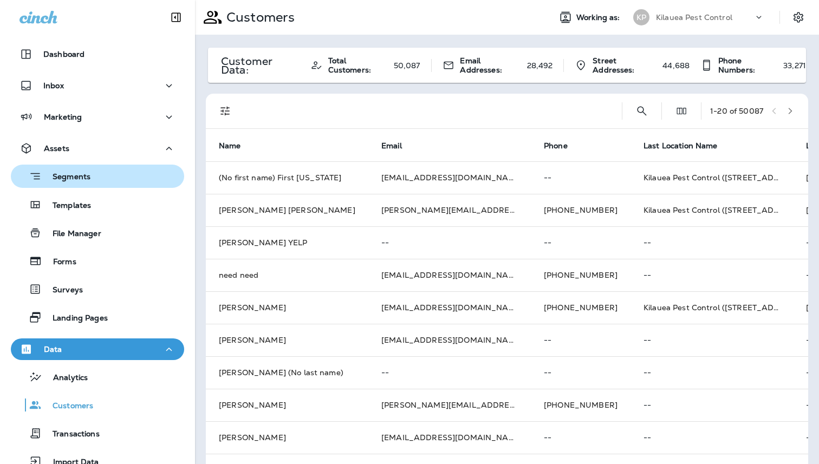
click at [74, 183] on div "Segments" at bounding box center [52, 176] width 75 height 17
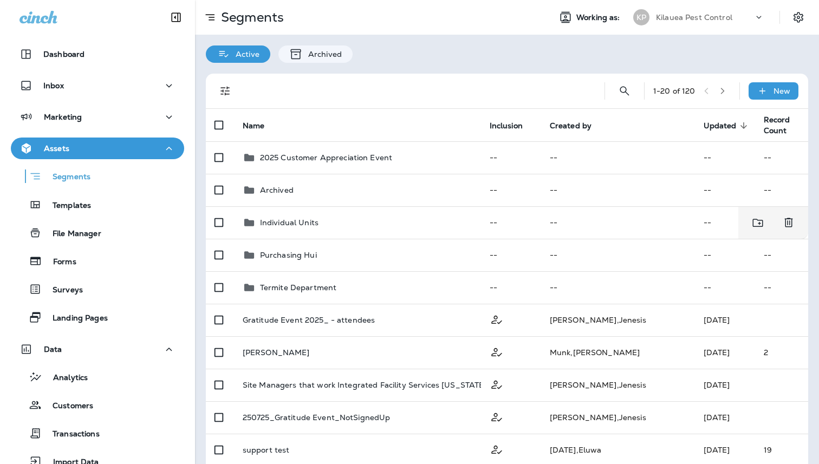
scroll to position [135, 0]
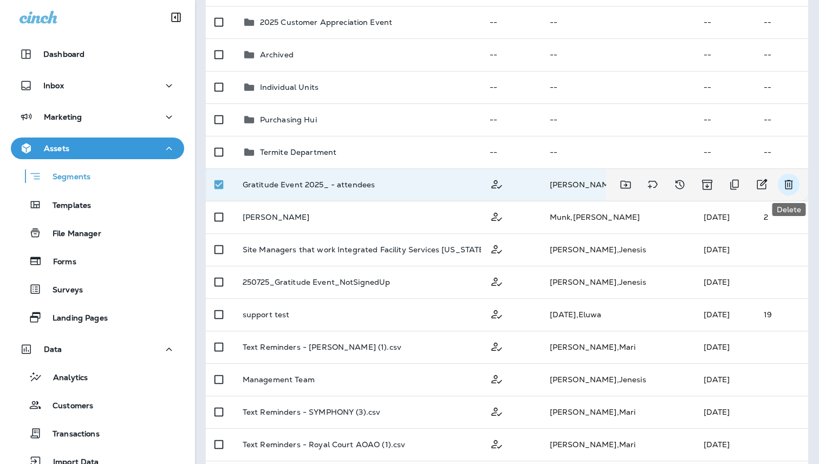
click at [790, 184] on icon "Delete" at bounding box center [788, 184] width 13 height 13
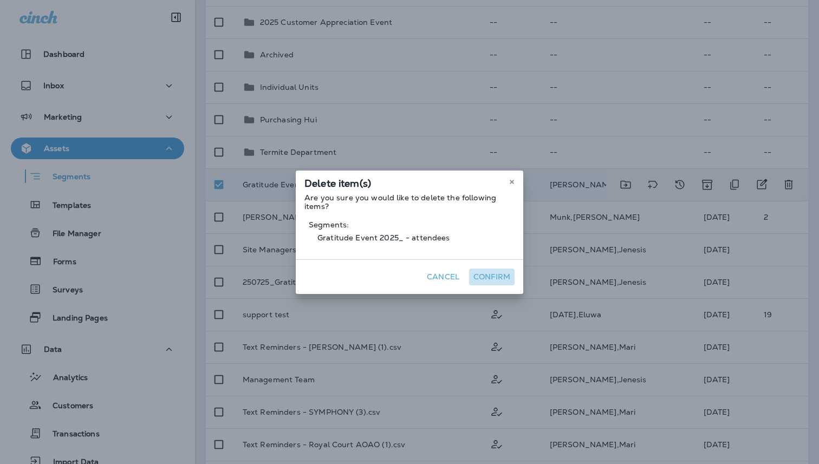
click at [484, 278] on button "Confirm" at bounding box center [491, 277] width 45 height 17
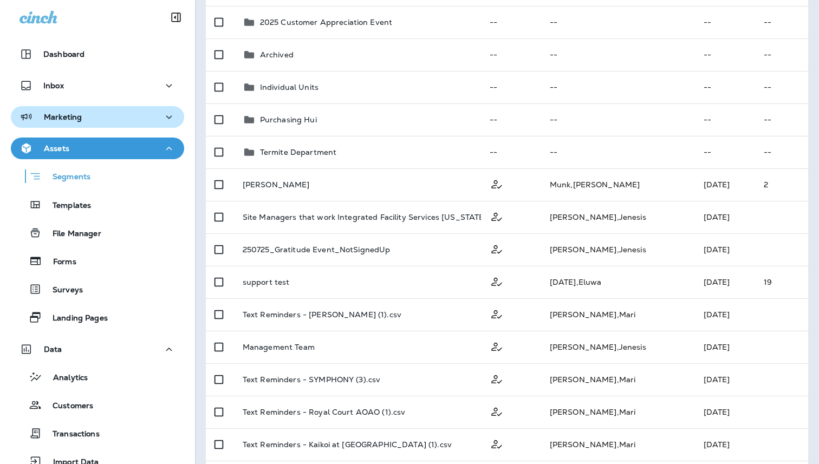
click at [84, 125] on button "Marketing" at bounding box center [97, 117] width 173 height 22
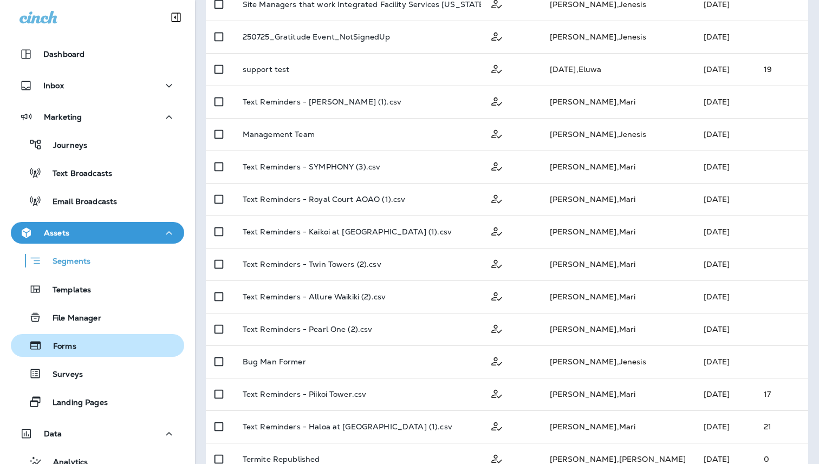
scroll to position [168, 0]
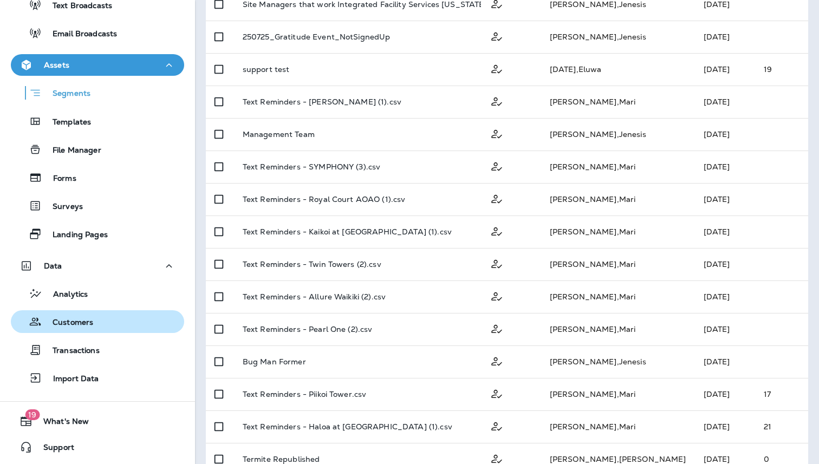
click at [89, 326] on p "Customers" at bounding box center [67, 323] width 51 height 10
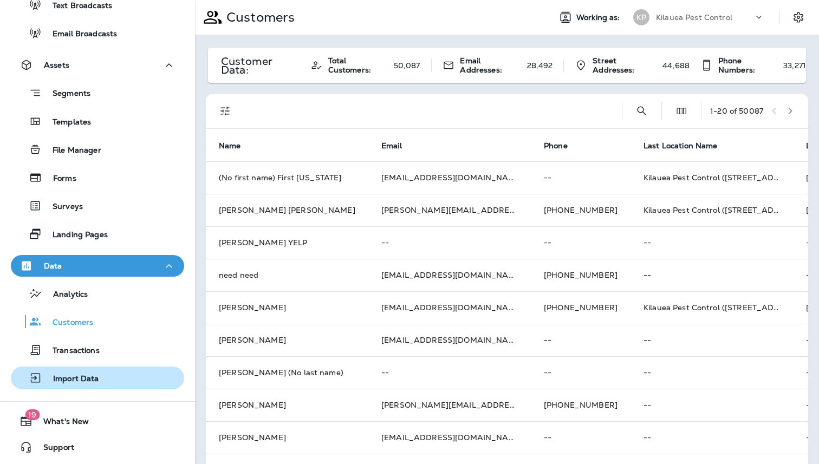
click at [81, 383] on p "Import Data" at bounding box center [70, 379] width 57 height 10
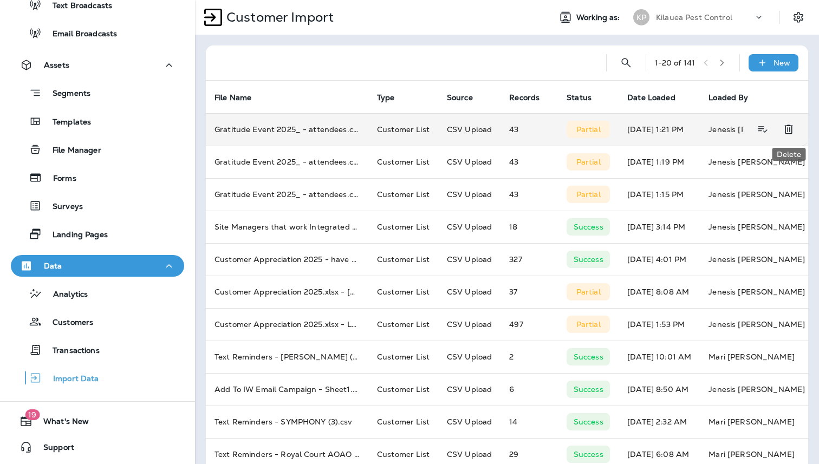
click at [794, 128] on icon "Delete" at bounding box center [788, 129] width 13 height 13
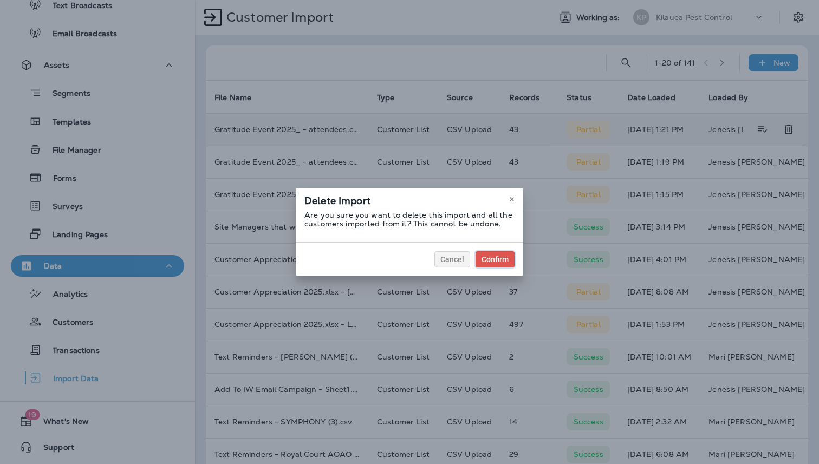
click at [499, 260] on div "Confirm" at bounding box center [495, 260] width 27 height 8
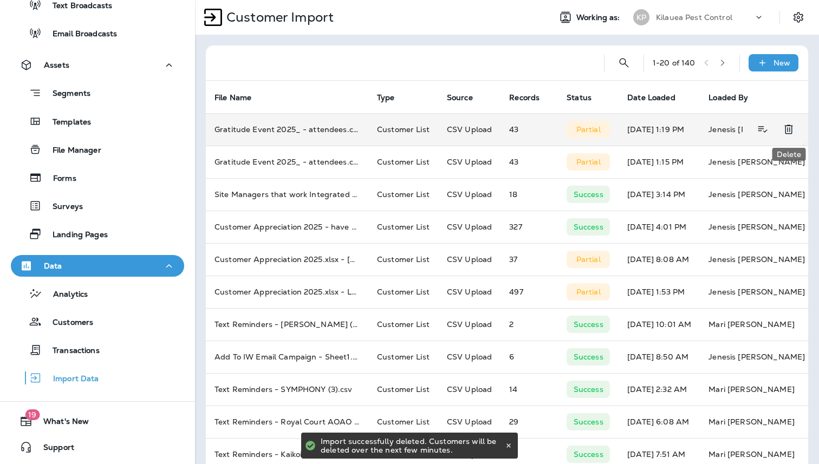
click at [785, 133] on icon "Delete" at bounding box center [788, 129] width 8 height 9
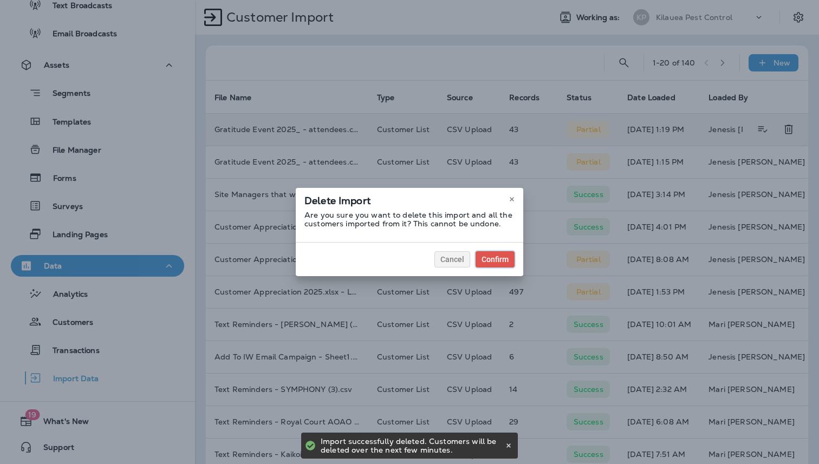
click at [505, 263] on div "Confirm" at bounding box center [495, 260] width 27 height 8
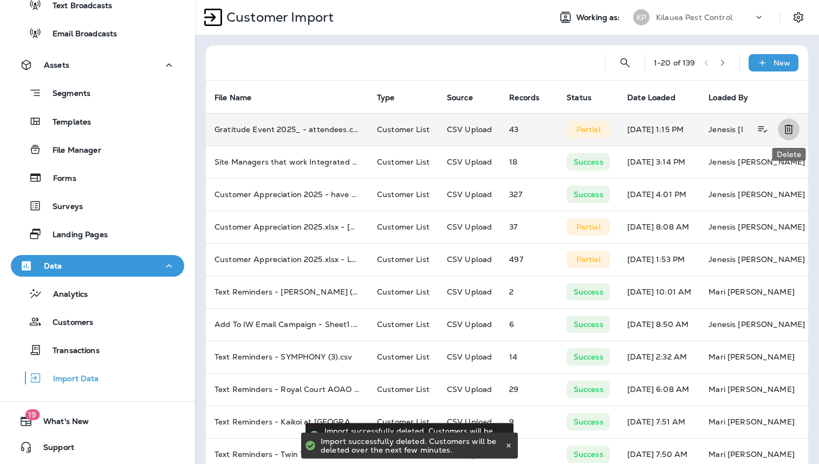
click at [792, 129] on icon "Delete" at bounding box center [788, 129] width 8 height 9
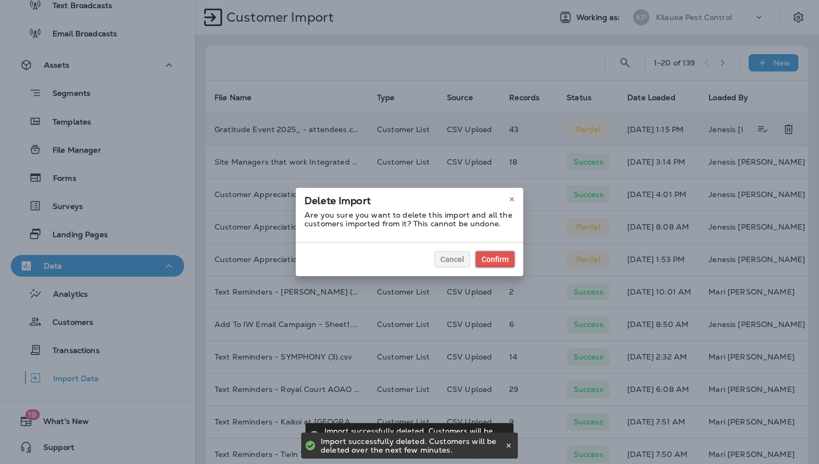
click at [490, 264] on button "Confirm" at bounding box center [495, 259] width 39 height 16
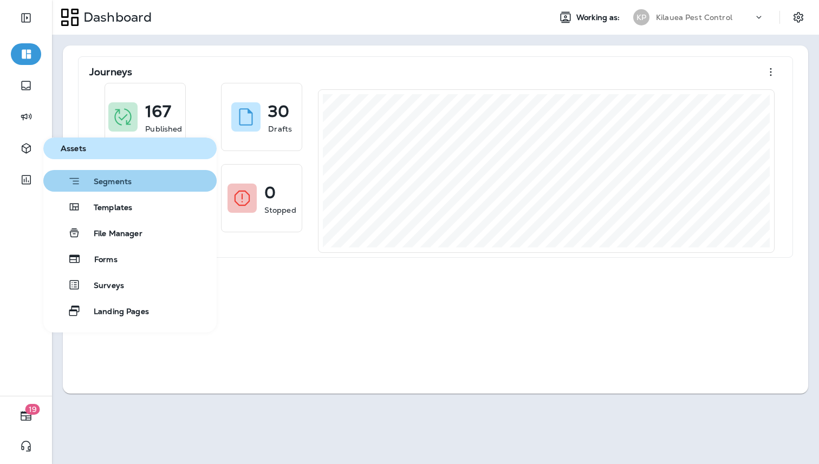
click at [89, 185] on span "Segments" at bounding box center [106, 182] width 51 height 11
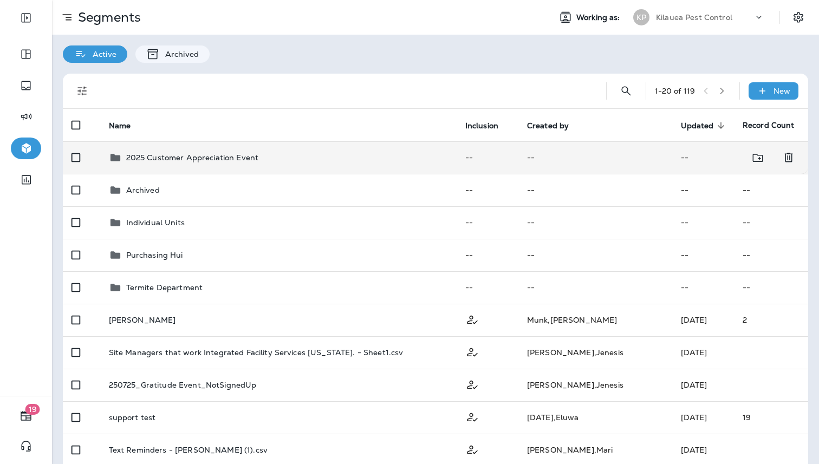
click at [215, 168] on td "2025 Customer Appreciation Event" at bounding box center [278, 157] width 356 height 32
